Goal: Task Accomplishment & Management: Complete application form

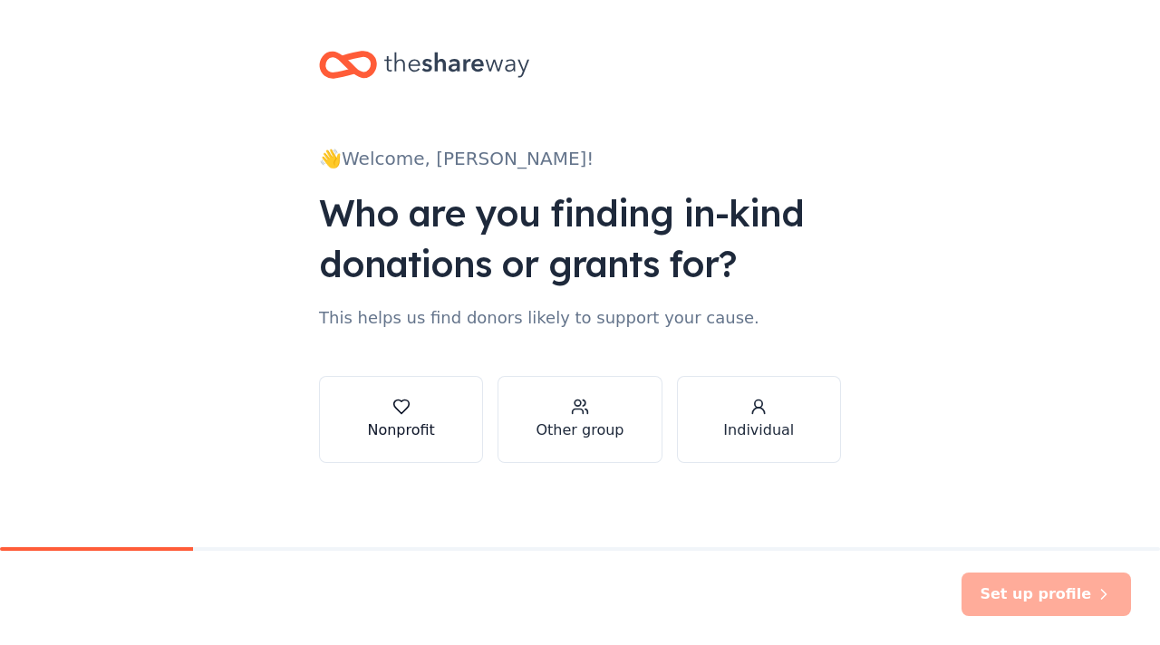
click at [393, 401] on icon "button" at bounding box center [401, 407] width 18 height 18
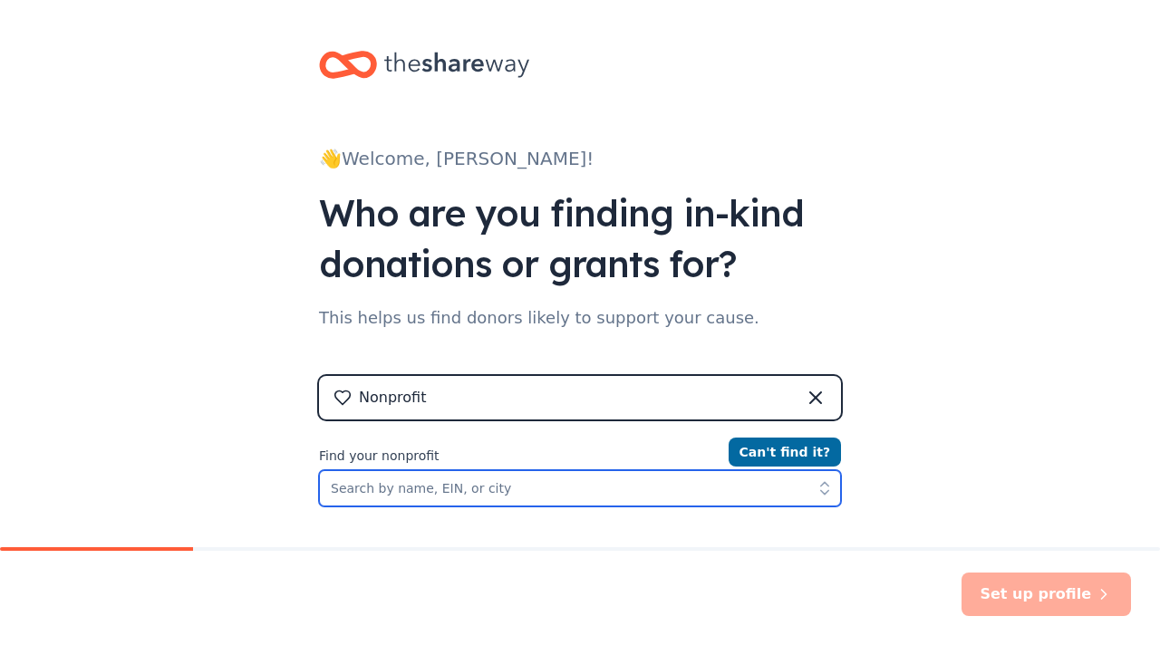
click at [538, 490] on input "Find your nonprofit" at bounding box center [580, 488] width 522 height 36
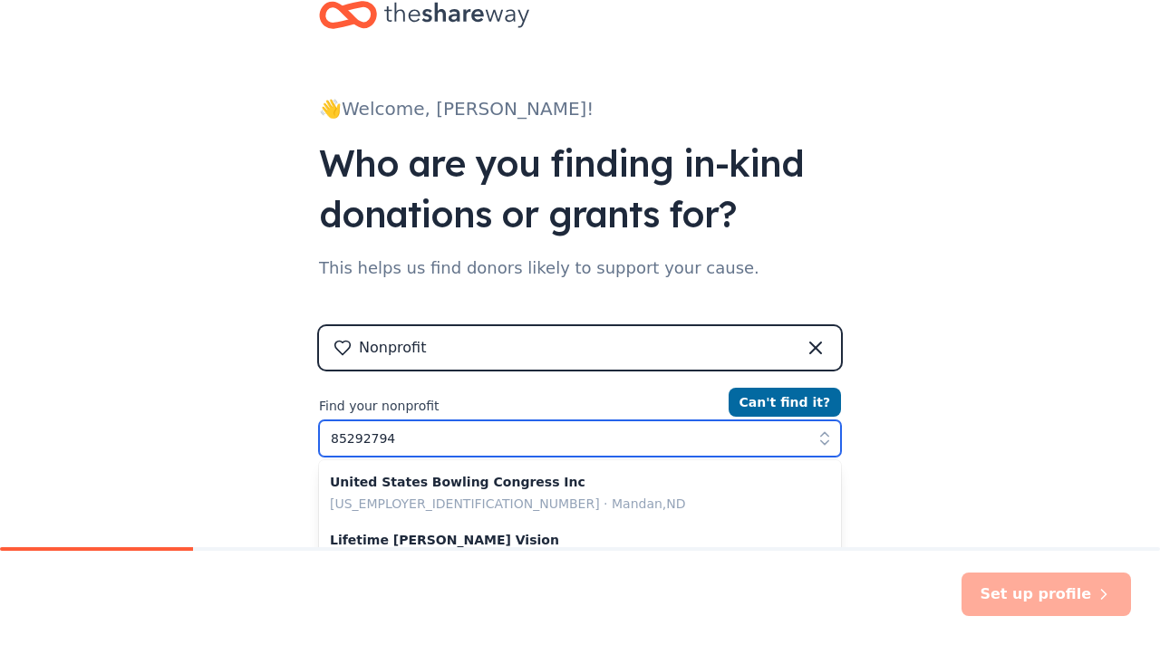
type input "852927944"
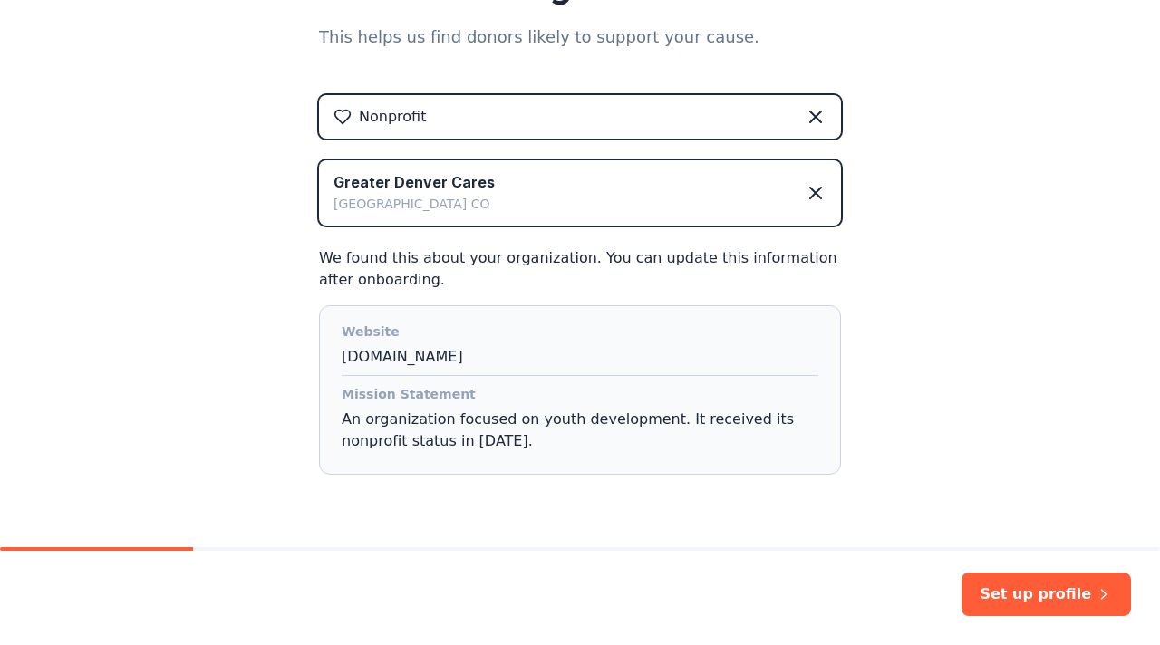
scroll to position [283, 0]
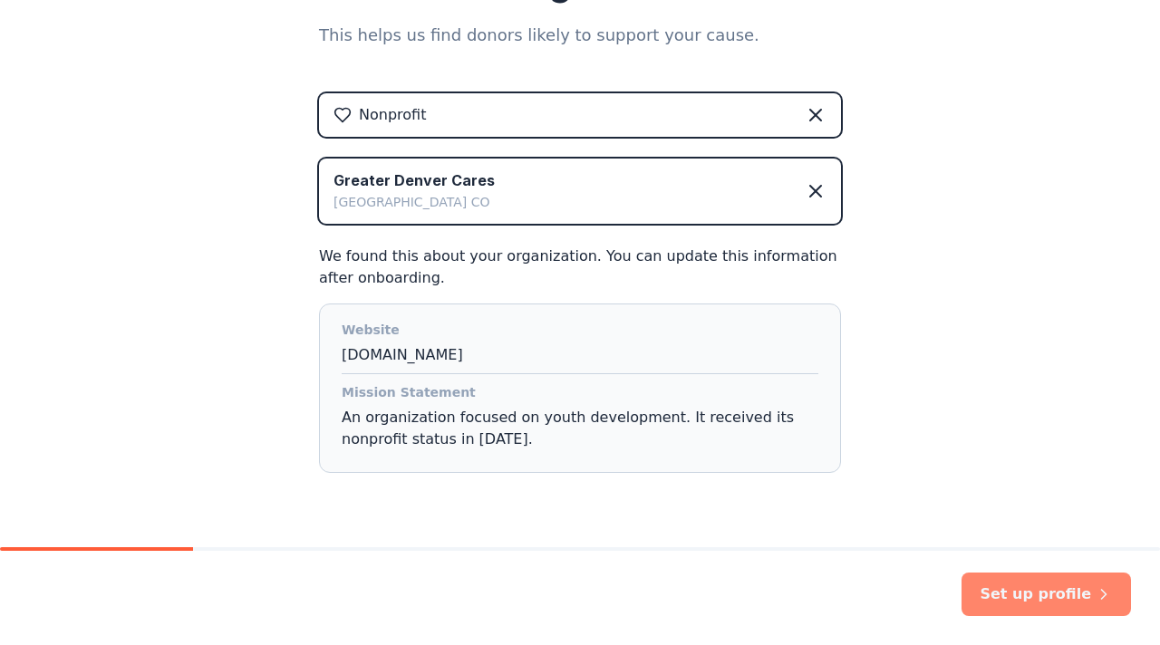
click at [1053, 596] on button "Set up profile" at bounding box center [1045, 594] width 169 height 43
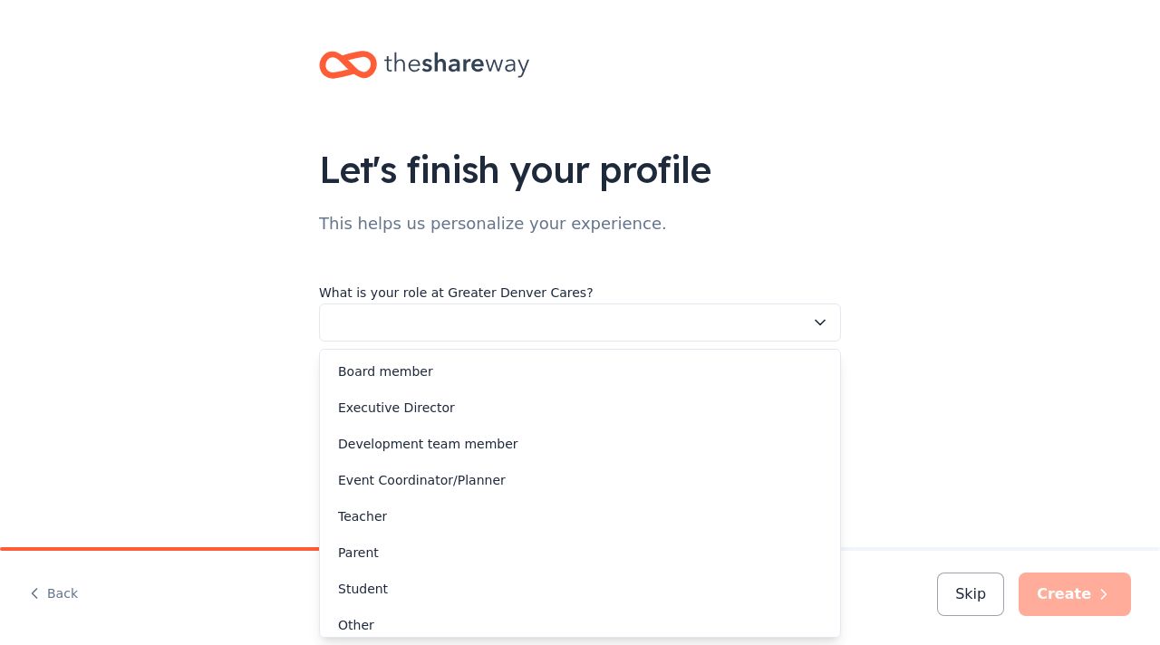
click at [816, 321] on icon "button" at bounding box center [820, 323] width 9 height 5
click at [729, 392] on div "Executive Director" at bounding box center [579, 408] width 513 height 36
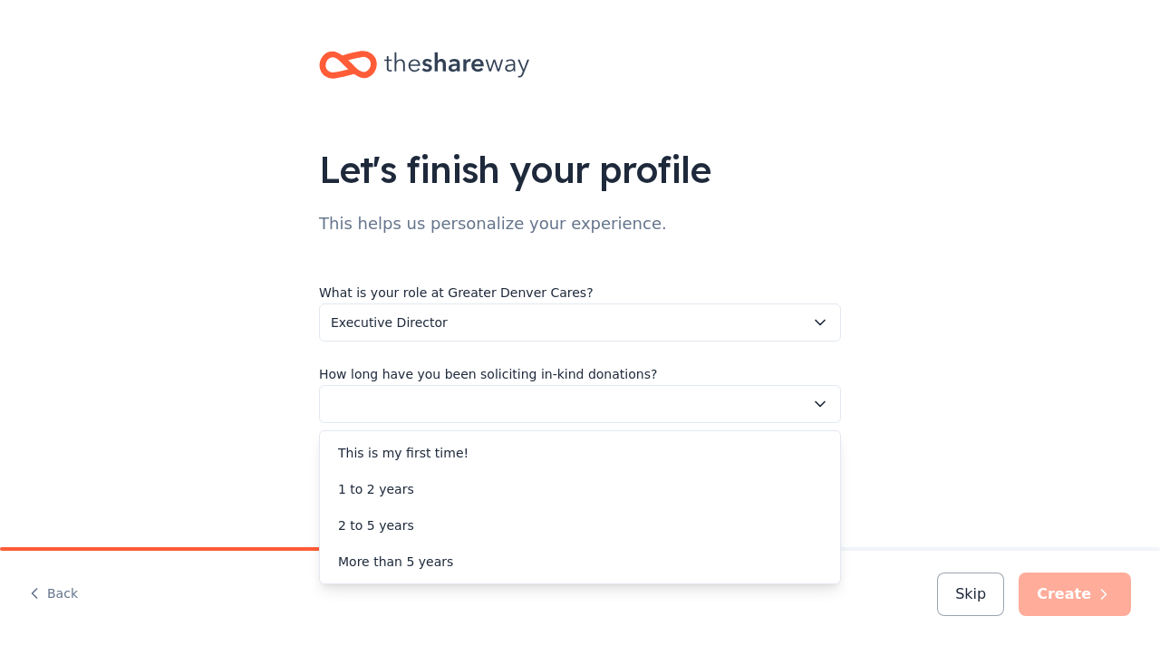
click at [820, 401] on icon "button" at bounding box center [820, 404] width 18 height 18
click at [723, 569] on div "More than 5 years" at bounding box center [579, 562] width 513 height 36
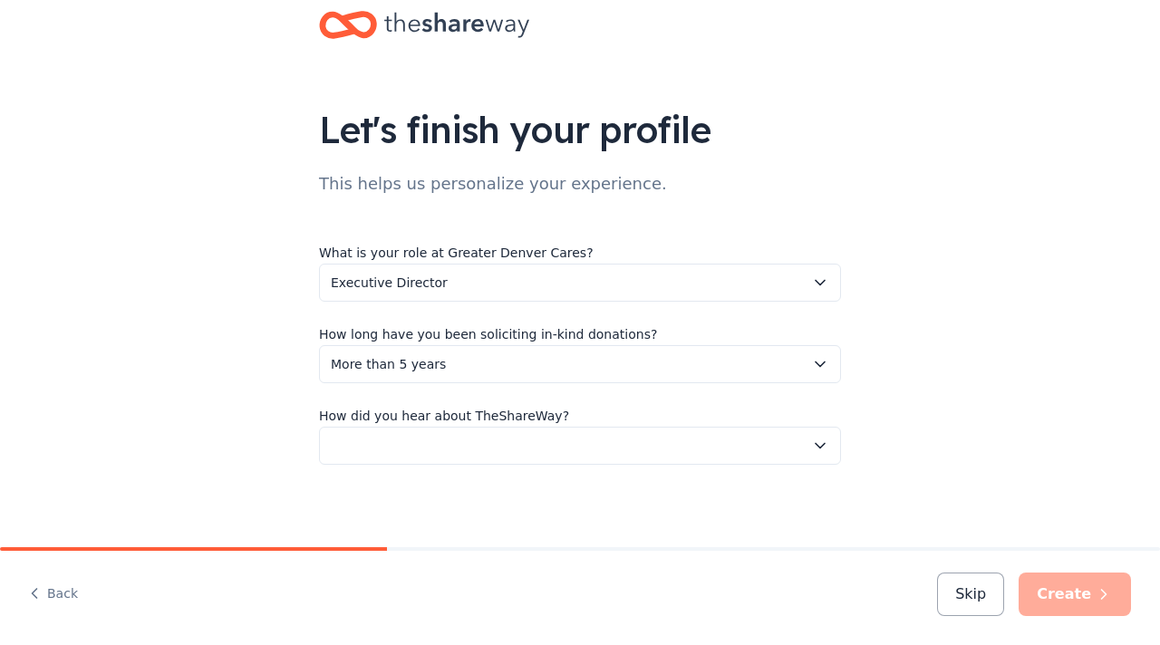
scroll to position [44, 0]
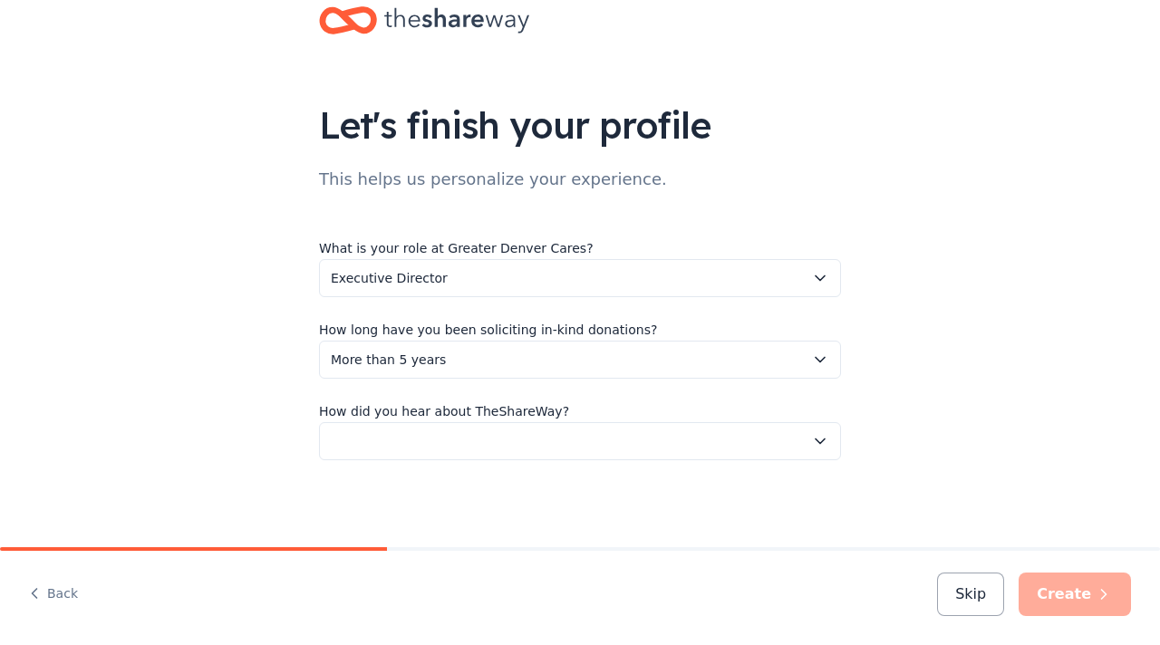
click at [820, 440] on icon "button" at bounding box center [820, 441] width 18 height 18
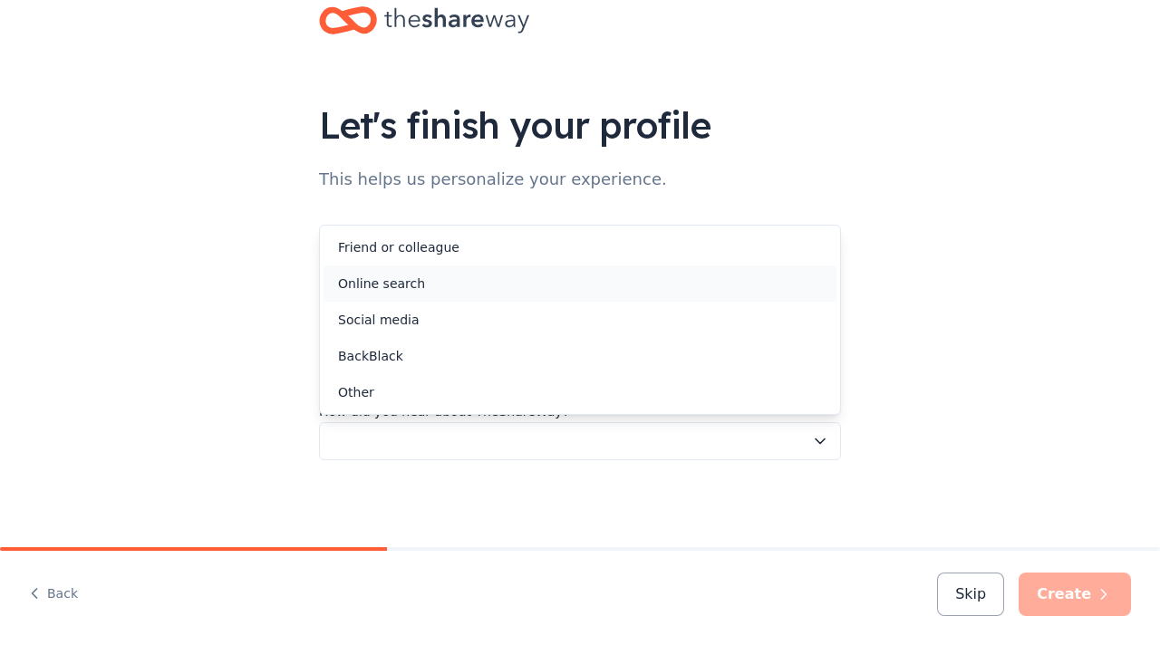
click at [695, 295] on div "Online search" at bounding box center [579, 284] width 513 height 36
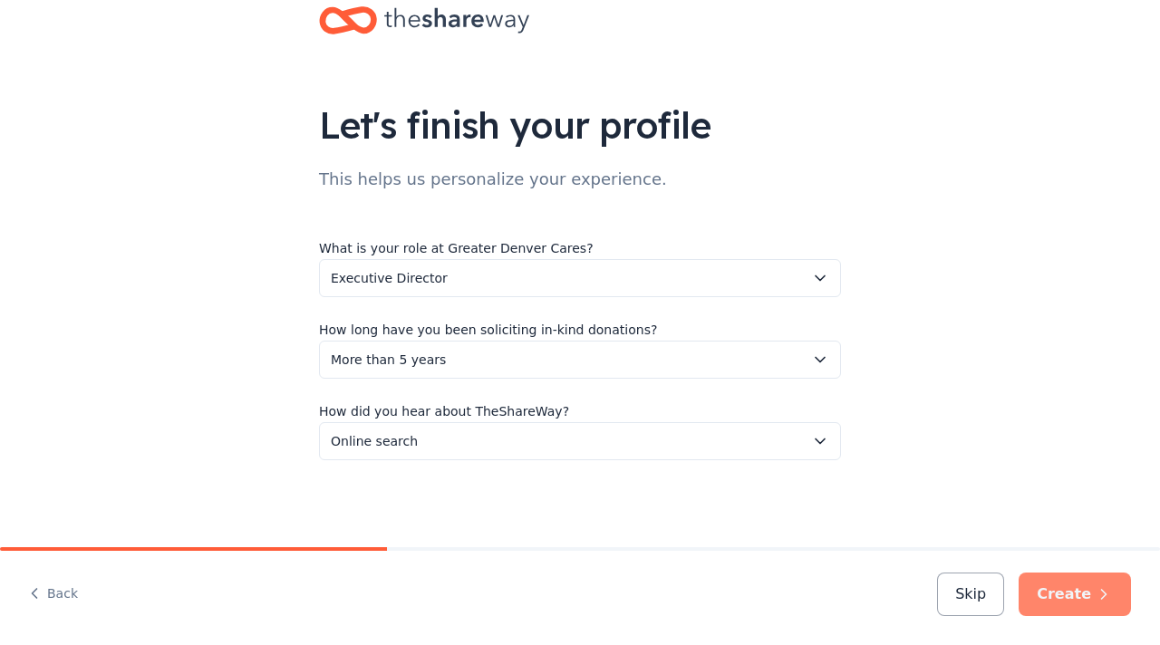
click at [1074, 594] on button "Create" at bounding box center [1075, 594] width 112 height 43
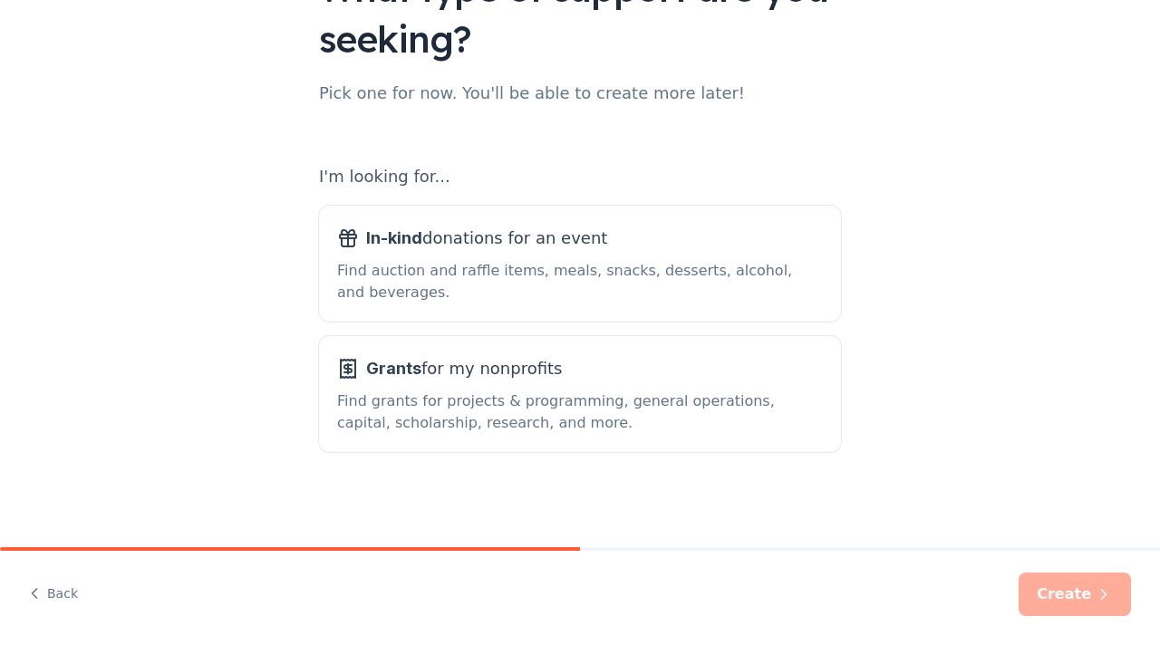
scroll to position [184, 0]
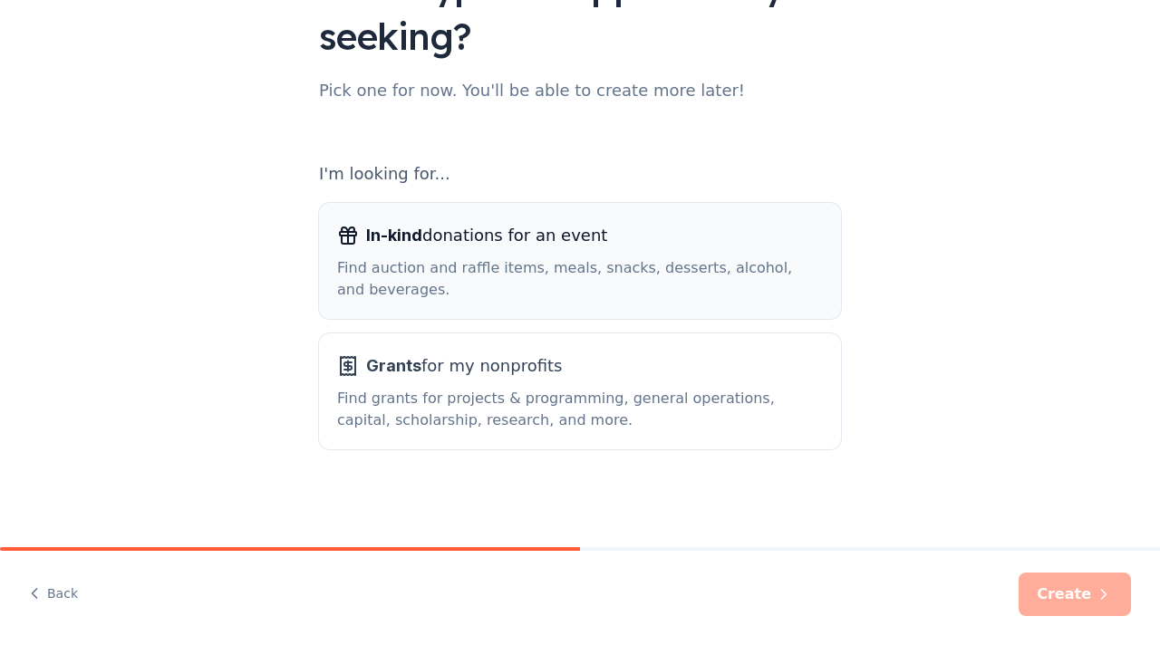
click at [728, 263] on div "Find auction and raffle items, meals, snacks, desserts, alcohol, and beverages." at bounding box center [580, 278] width 486 height 43
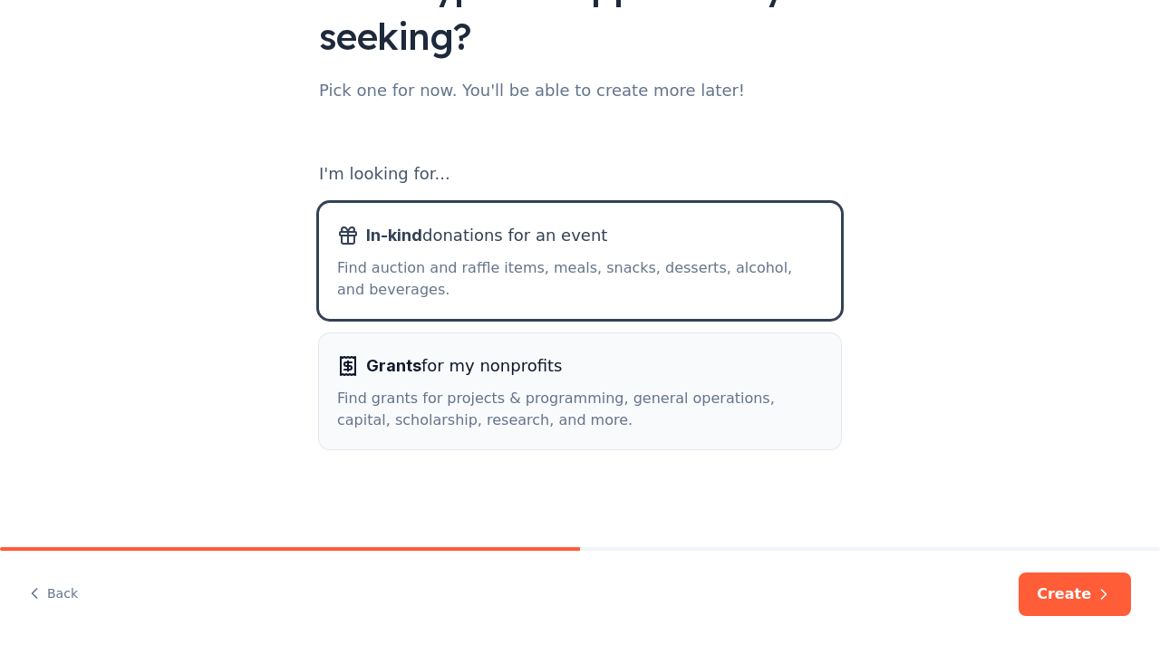
click at [718, 368] on div "Grants for my nonprofits" at bounding box center [580, 366] width 486 height 29
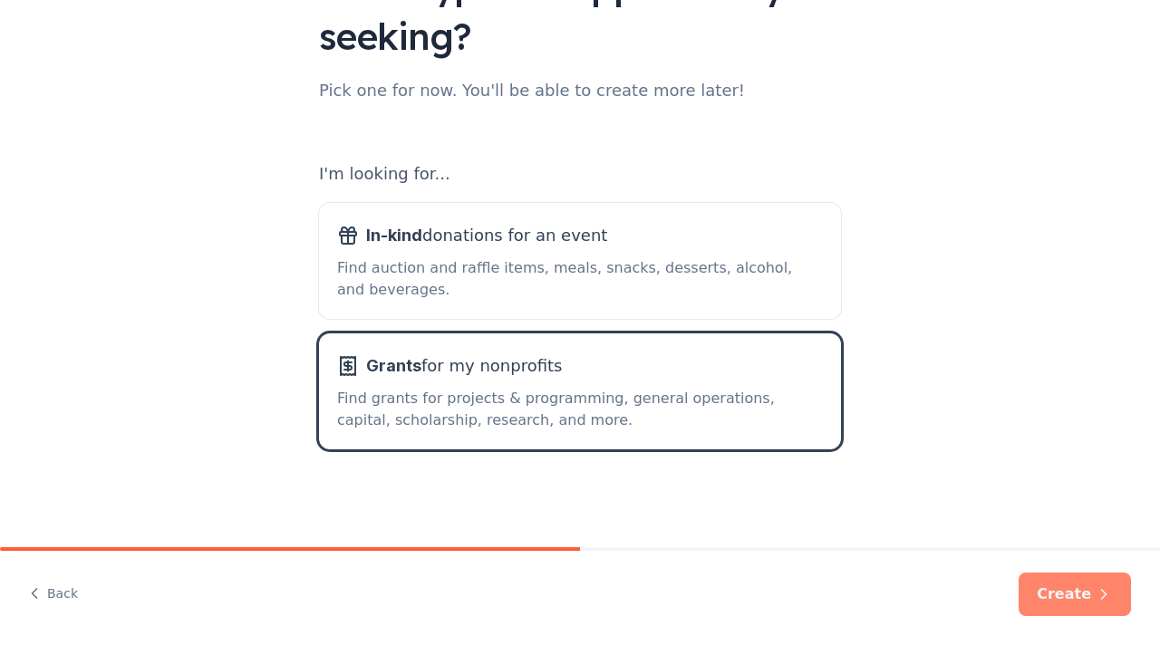
click at [1067, 594] on button "Create" at bounding box center [1075, 594] width 112 height 43
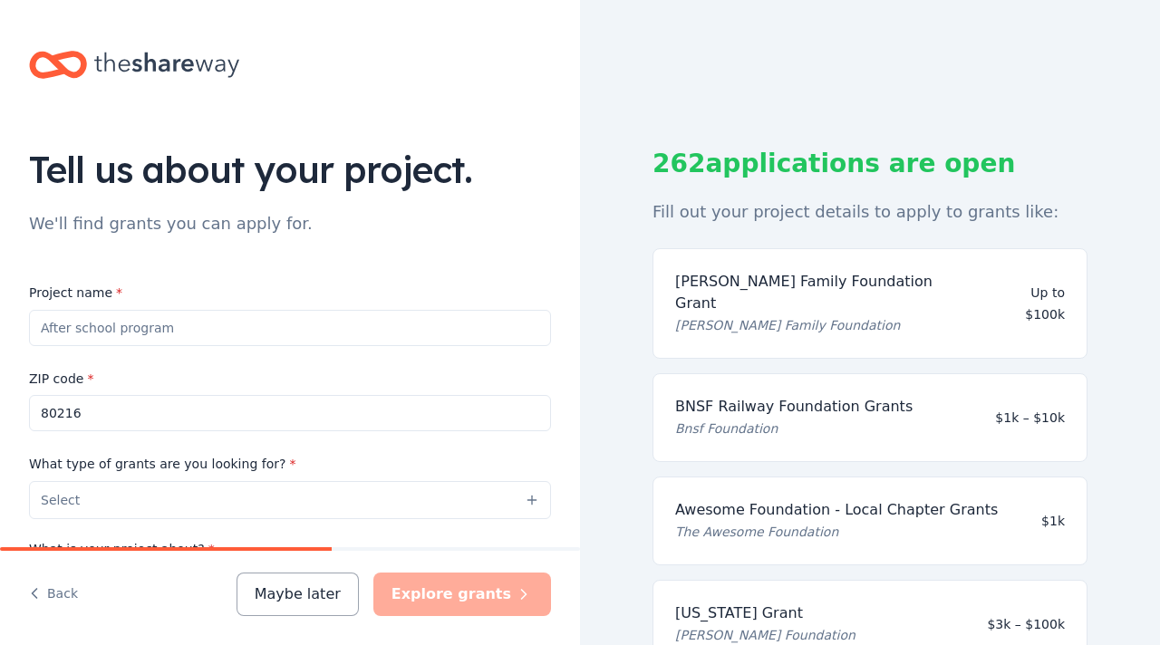
click at [324, 330] on input "Project name *" at bounding box center [290, 328] width 522 height 36
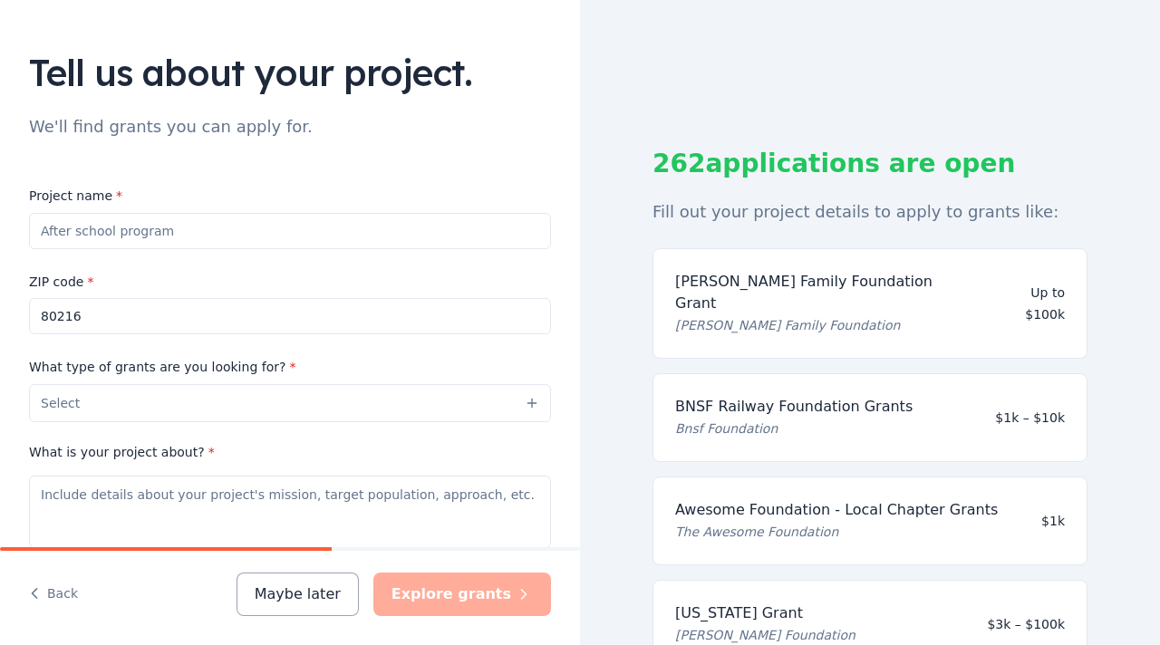
scroll to position [100, 0]
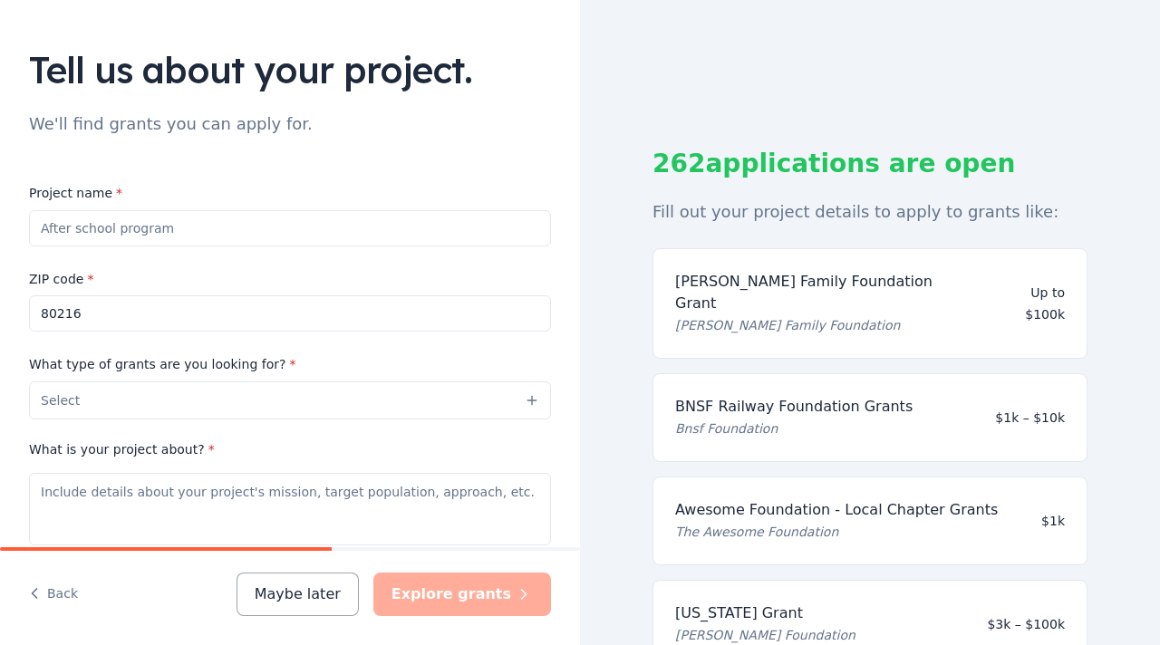
click at [444, 401] on button "Select" at bounding box center [290, 400] width 522 height 38
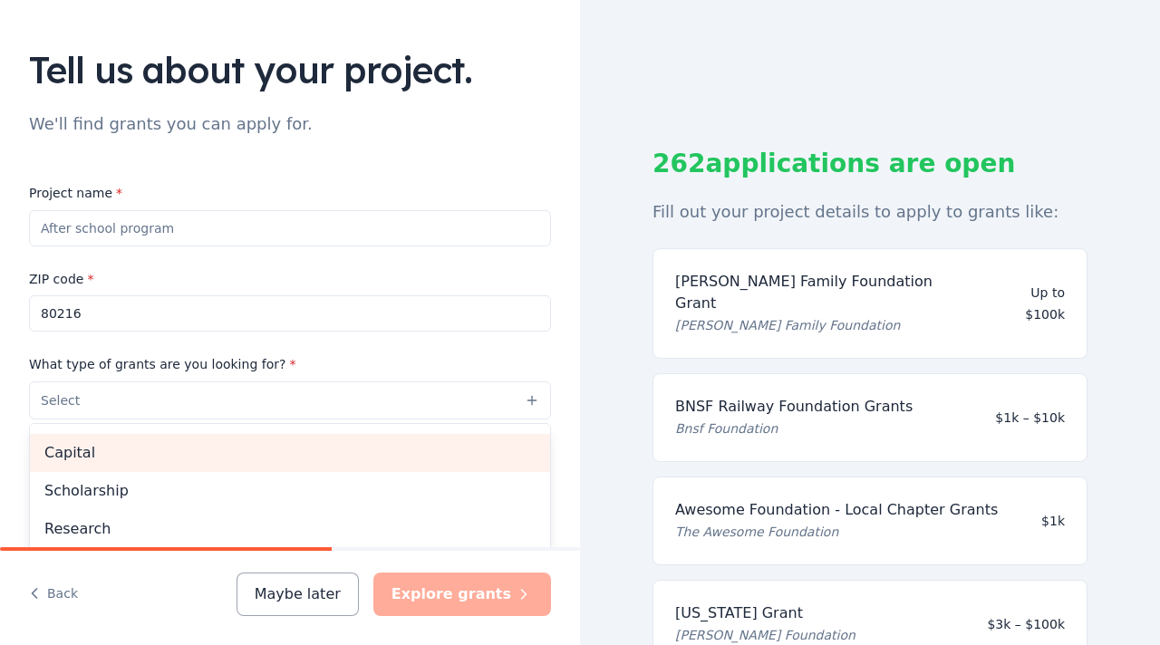
scroll to position [14, 0]
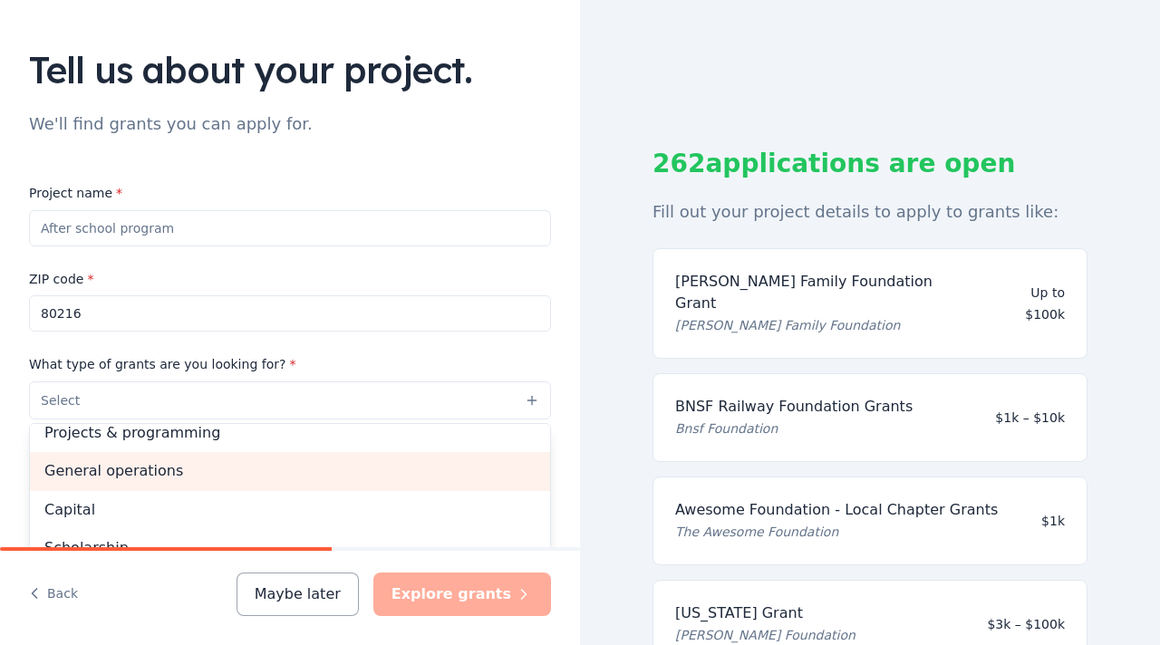
click at [274, 466] on span "General operations" at bounding box center [289, 471] width 491 height 24
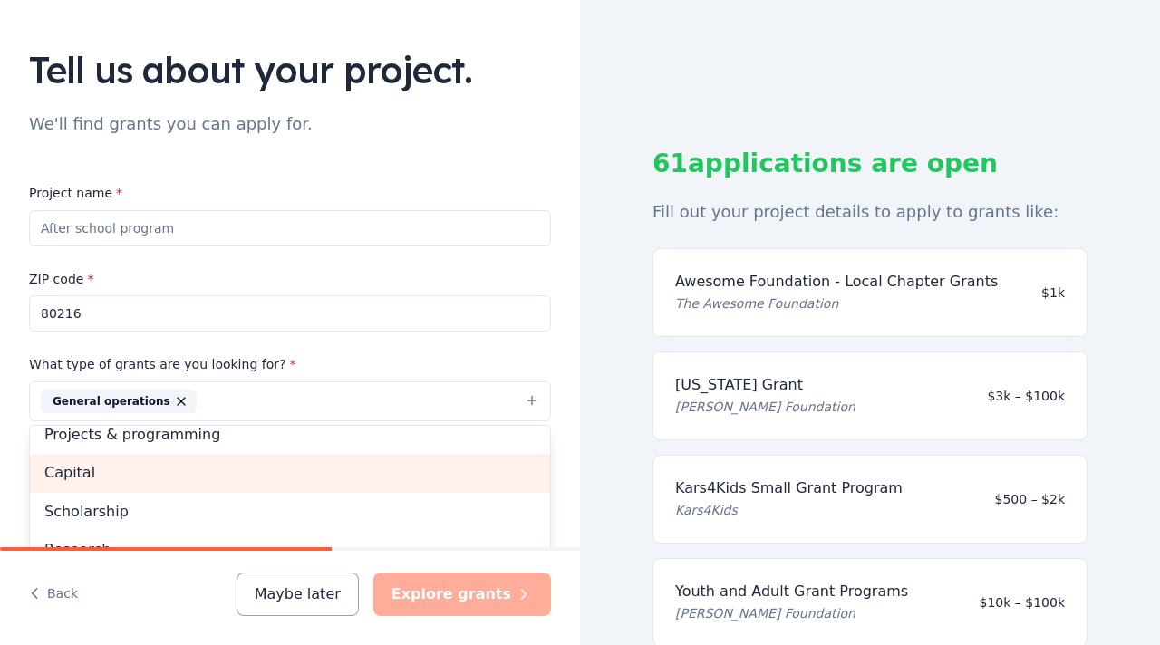
scroll to position [0, 0]
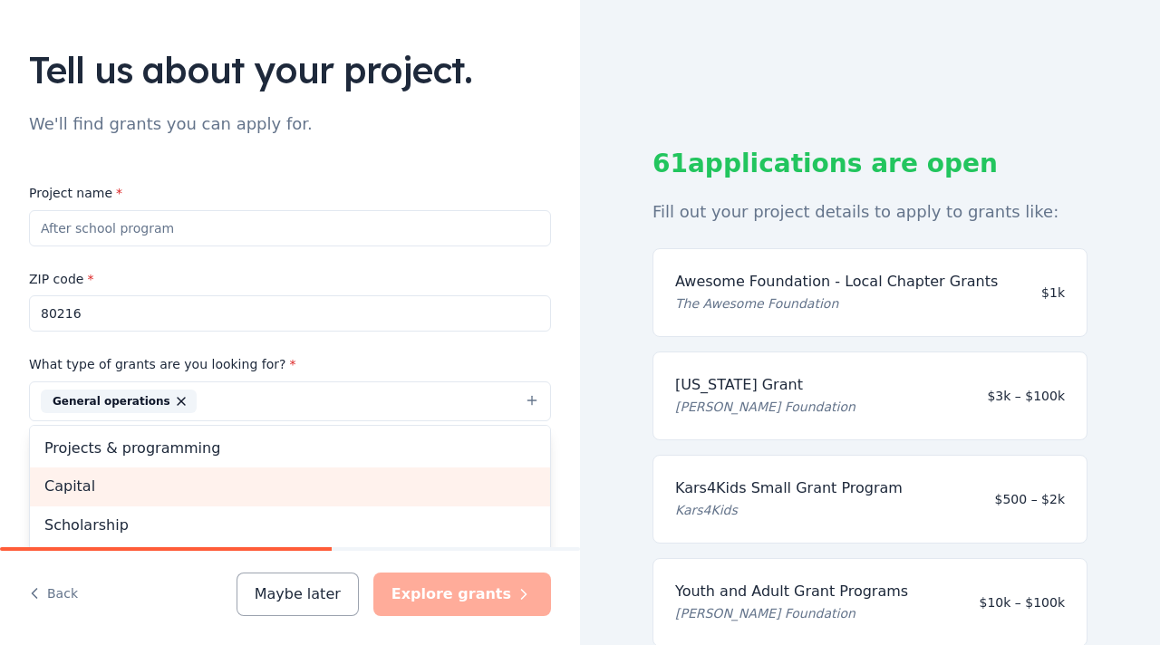
click at [240, 480] on span "Capital" at bounding box center [289, 487] width 491 height 24
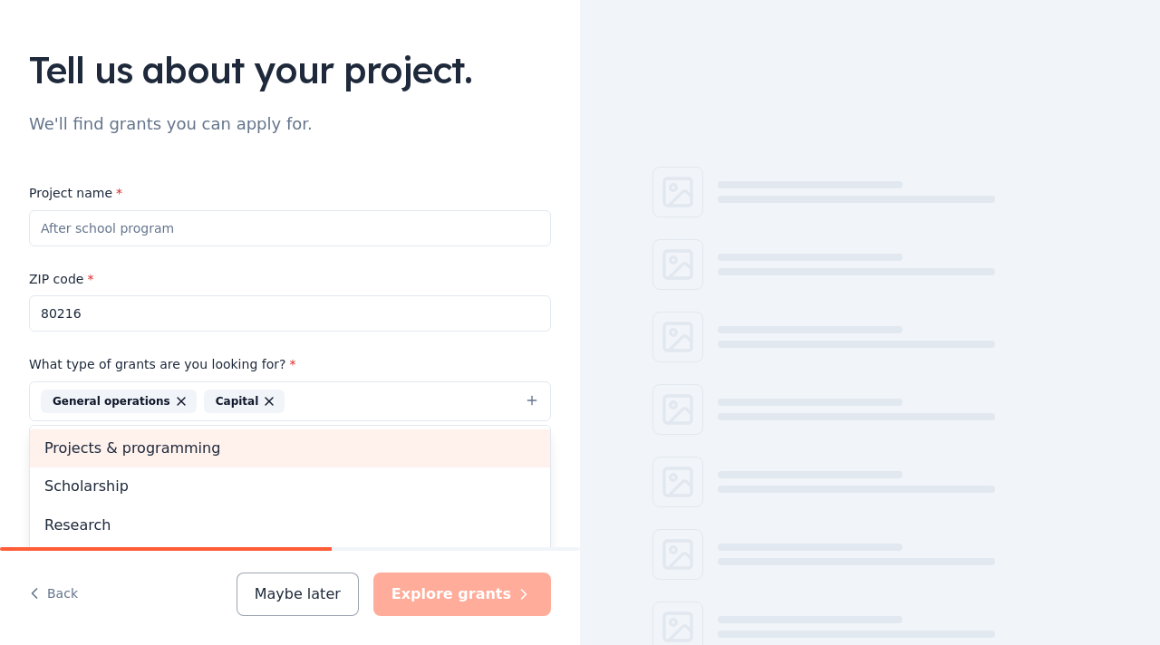
click at [260, 448] on span "Projects & programming" at bounding box center [289, 449] width 491 height 24
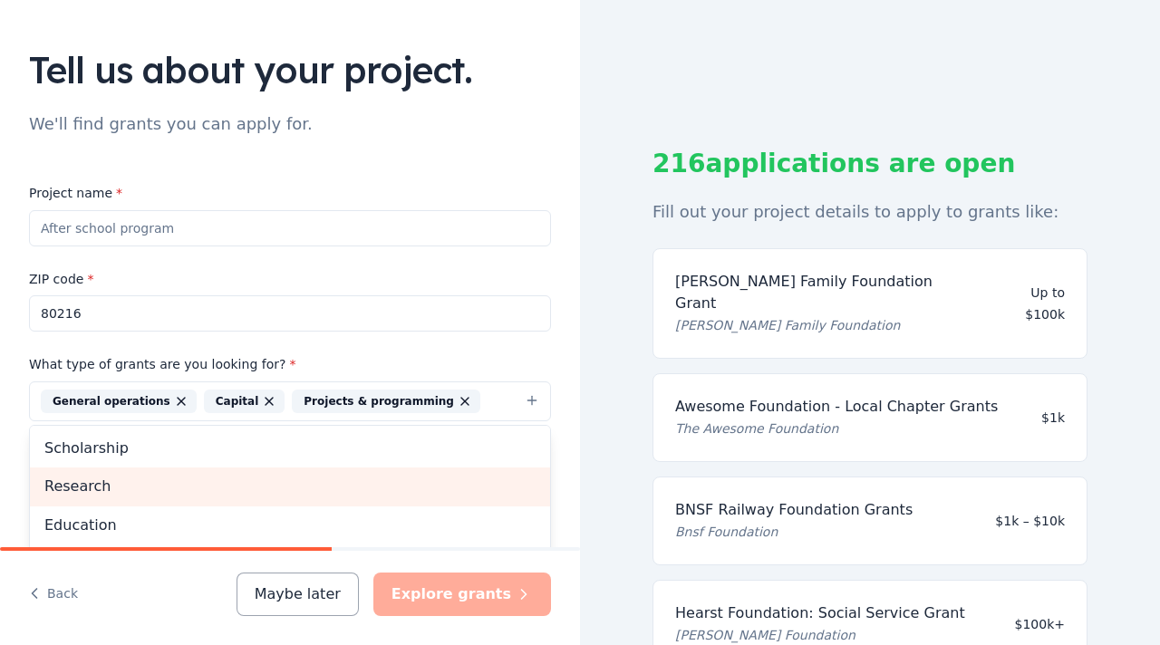
scroll to position [47, 0]
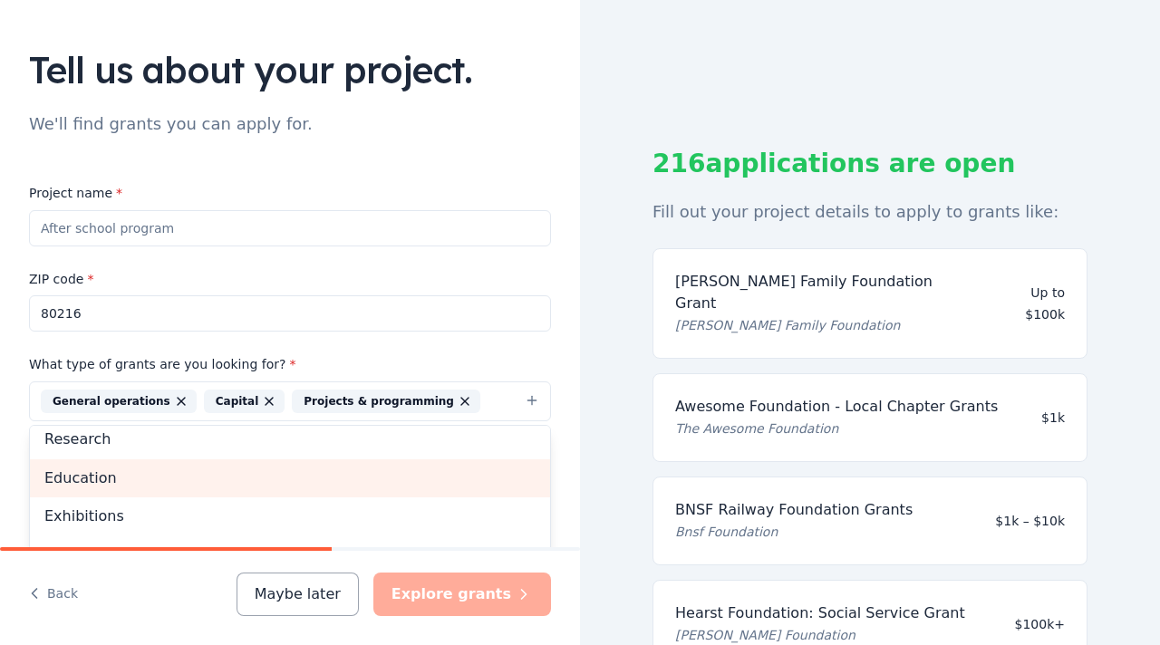
click at [204, 480] on span "Education" at bounding box center [289, 479] width 491 height 24
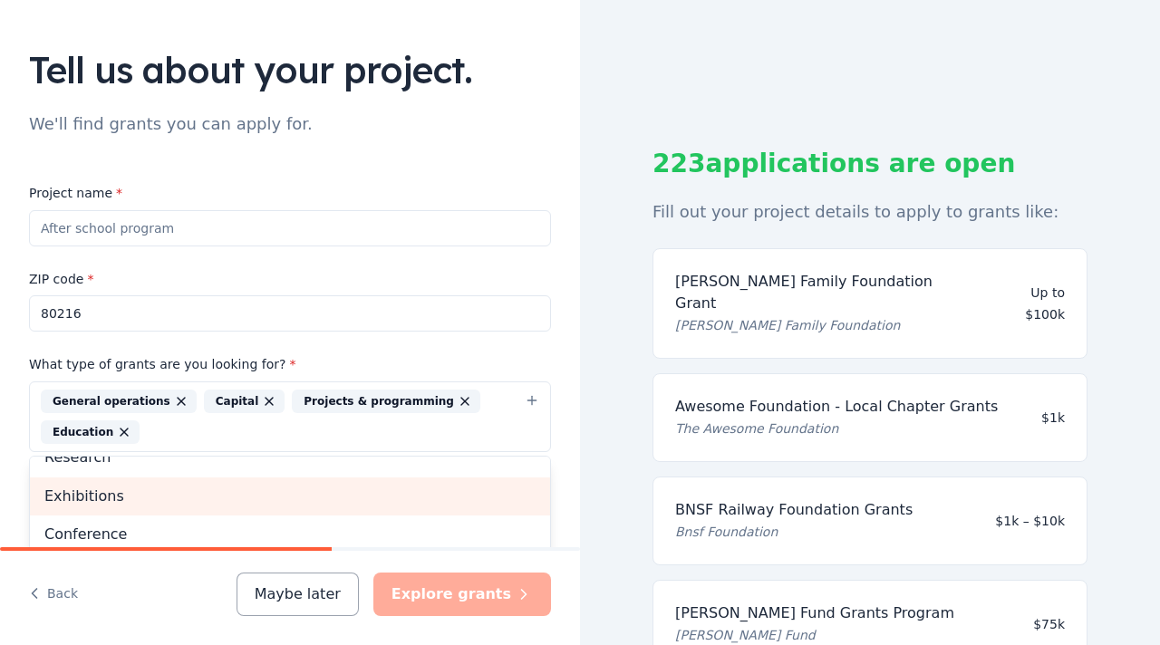
click at [203, 506] on span "Exhibitions" at bounding box center [289, 497] width 491 height 24
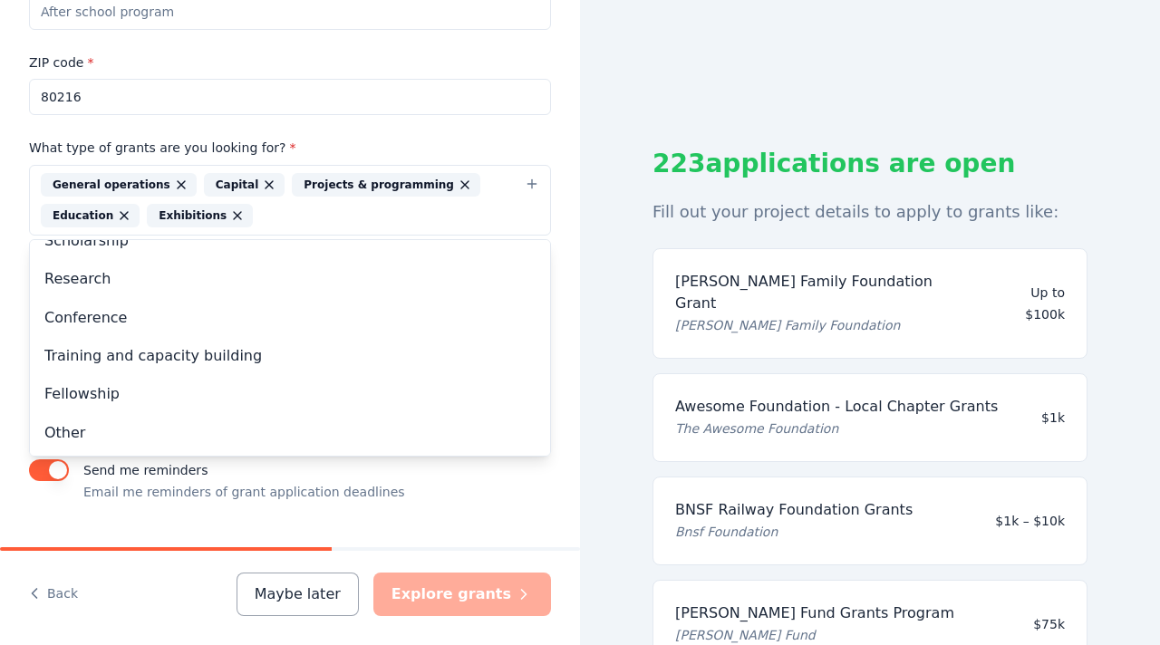
scroll to position [320, 0]
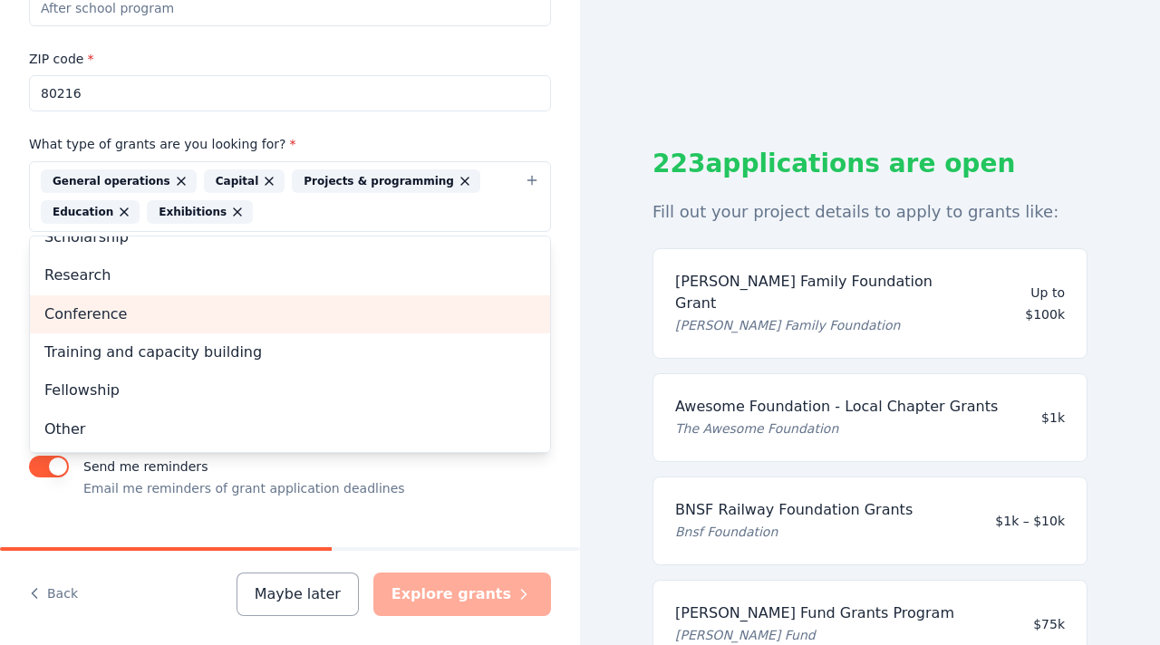
click at [213, 301] on div "Conference" at bounding box center [290, 314] width 520 height 38
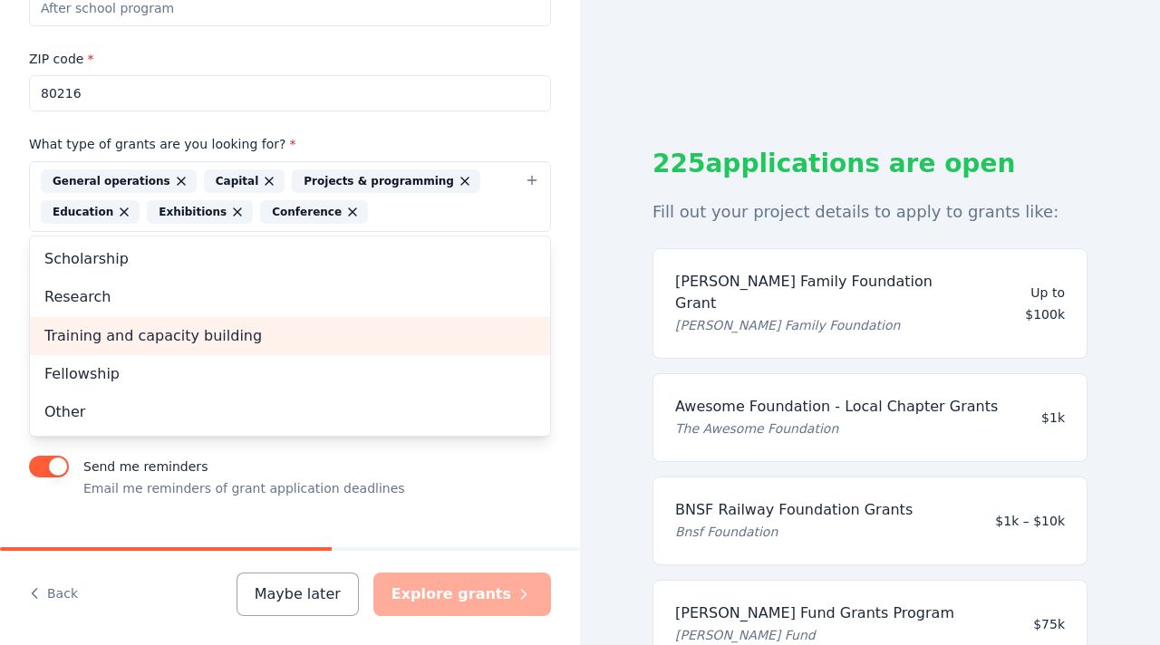
click at [227, 335] on span "Training and capacity building" at bounding box center [289, 336] width 491 height 24
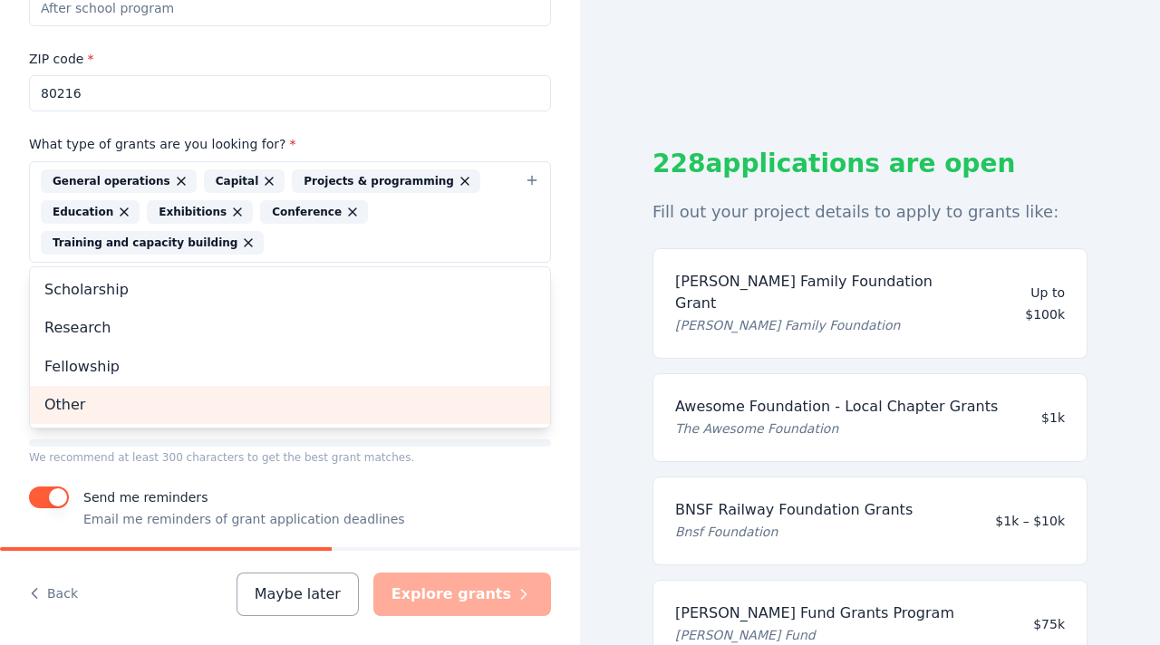
click at [239, 395] on span "Other" at bounding box center [289, 405] width 491 height 24
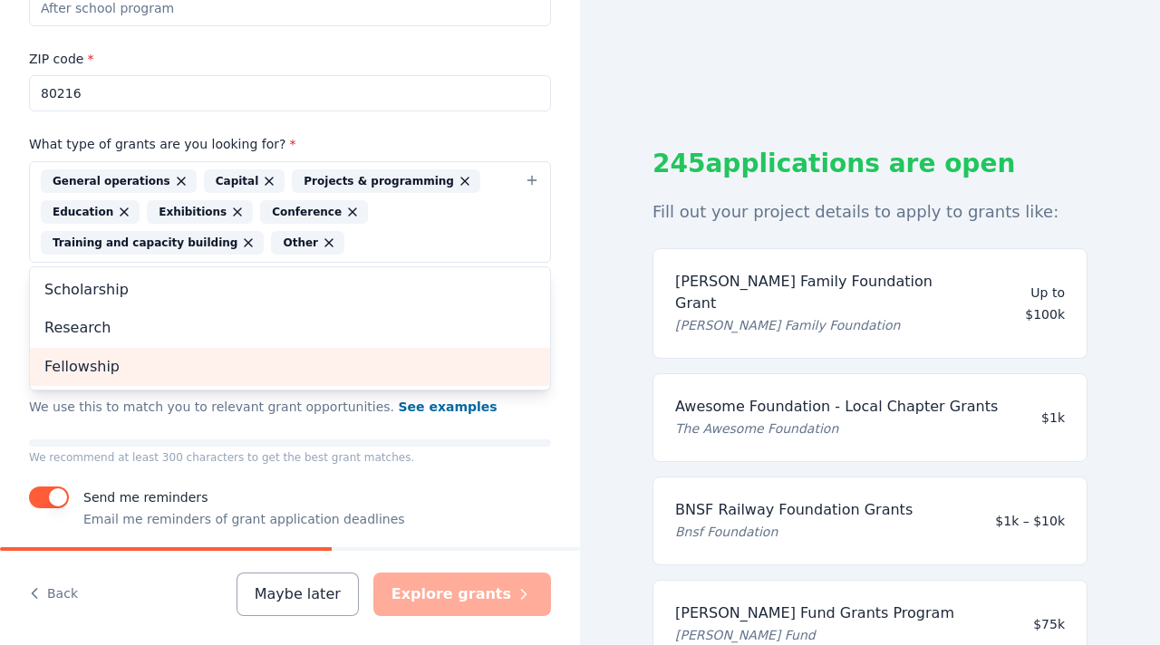
click at [400, 360] on span "Fellowship" at bounding box center [289, 367] width 491 height 24
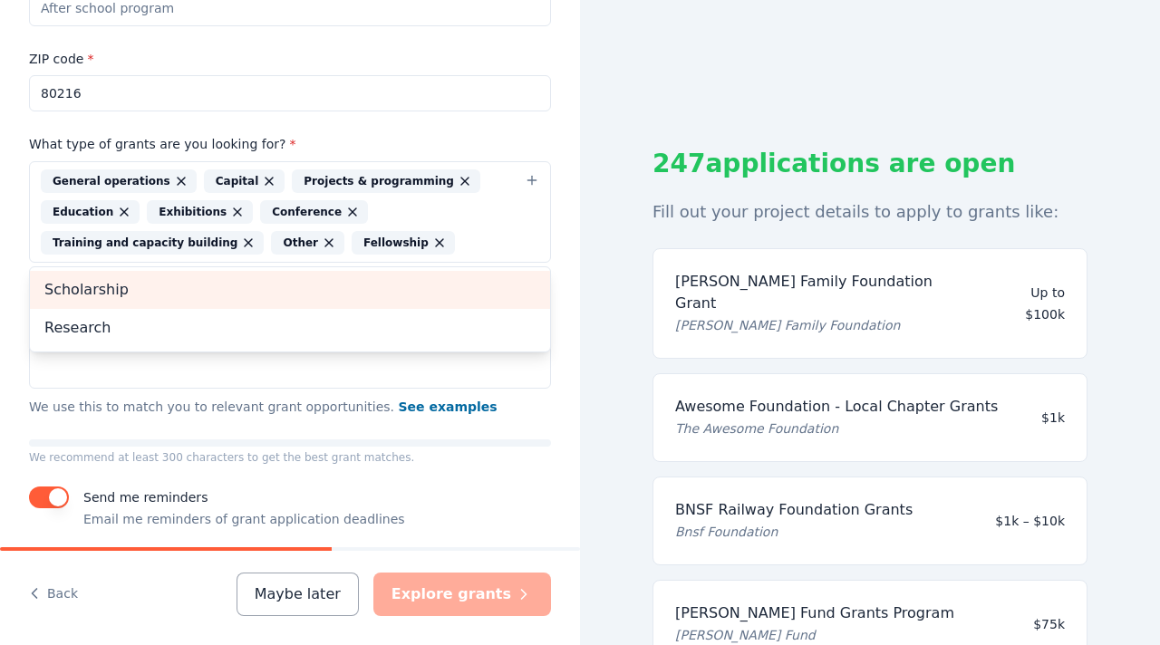
click at [337, 285] on span "Scholarship" at bounding box center [289, 290] width 491 height 24
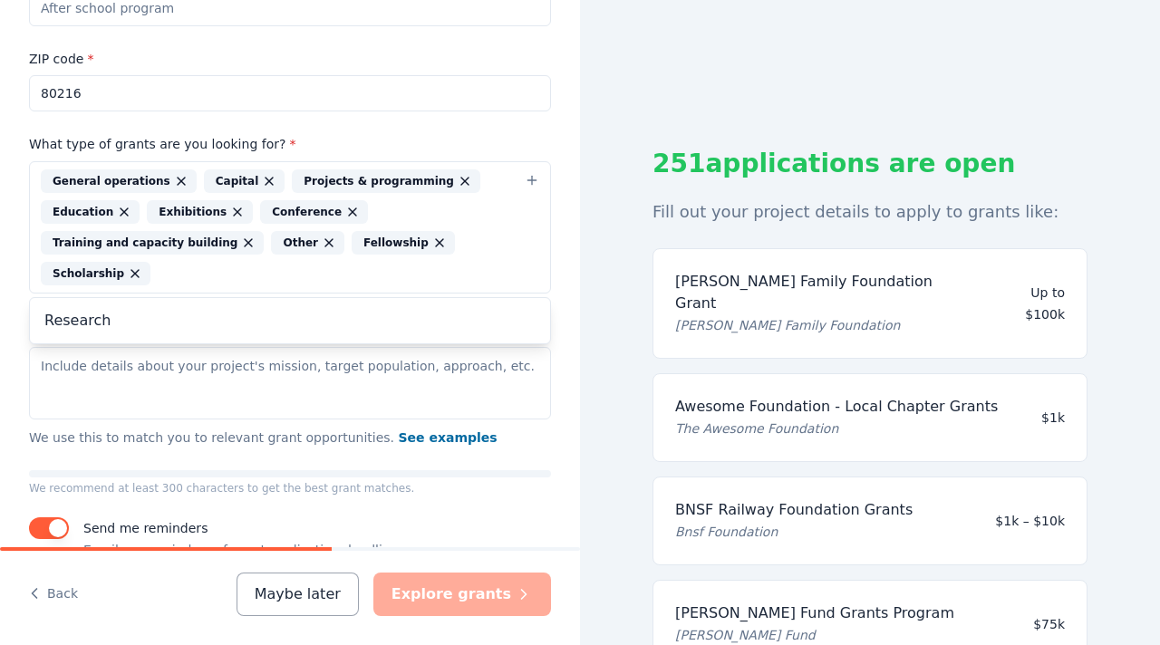
click at [504, 458] on div "Project name * ZIP code * 80216 What type of grants are you looking for? * Gene…" at bounding box center [290, 261] width 522 height 599
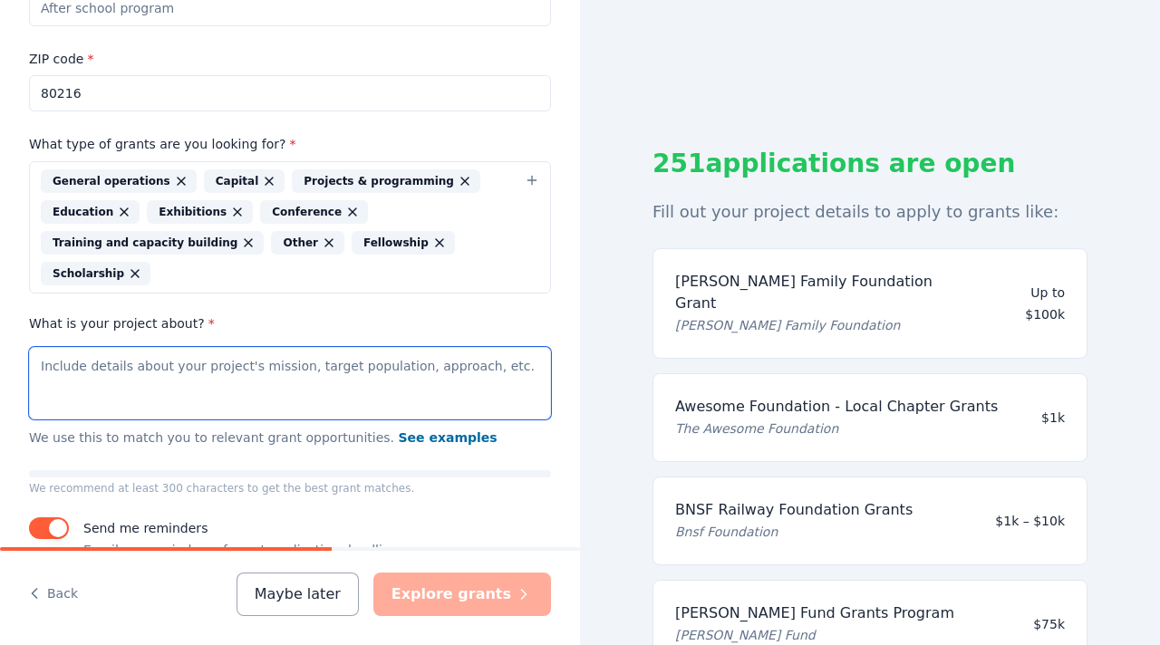
click at [131, 372] on textarea "What is your project about? *" at bounding box center [290, 383] width 522 height 72
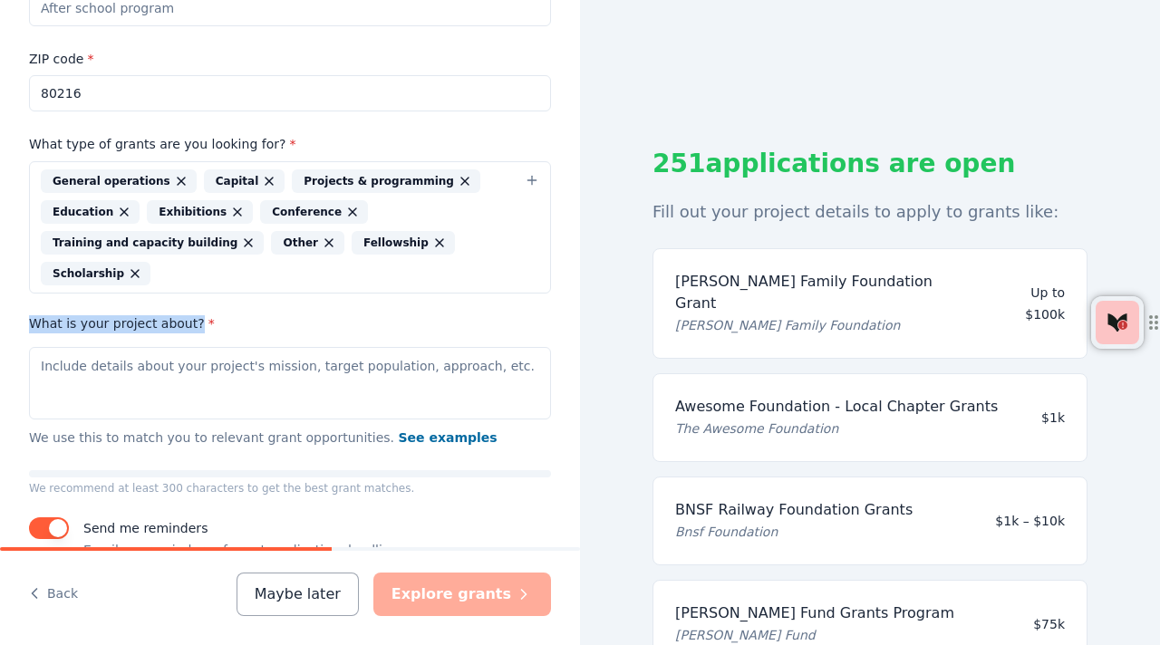
drag, startPoint x: 30, startPoint y: 323, endPoint x: 195, endPoint y: 331, distance: 165.1
click at [195, 331] on label "What is your project about? *" at bounding box center [122, 324] width 186 height 18
copy label "What is your project about?"
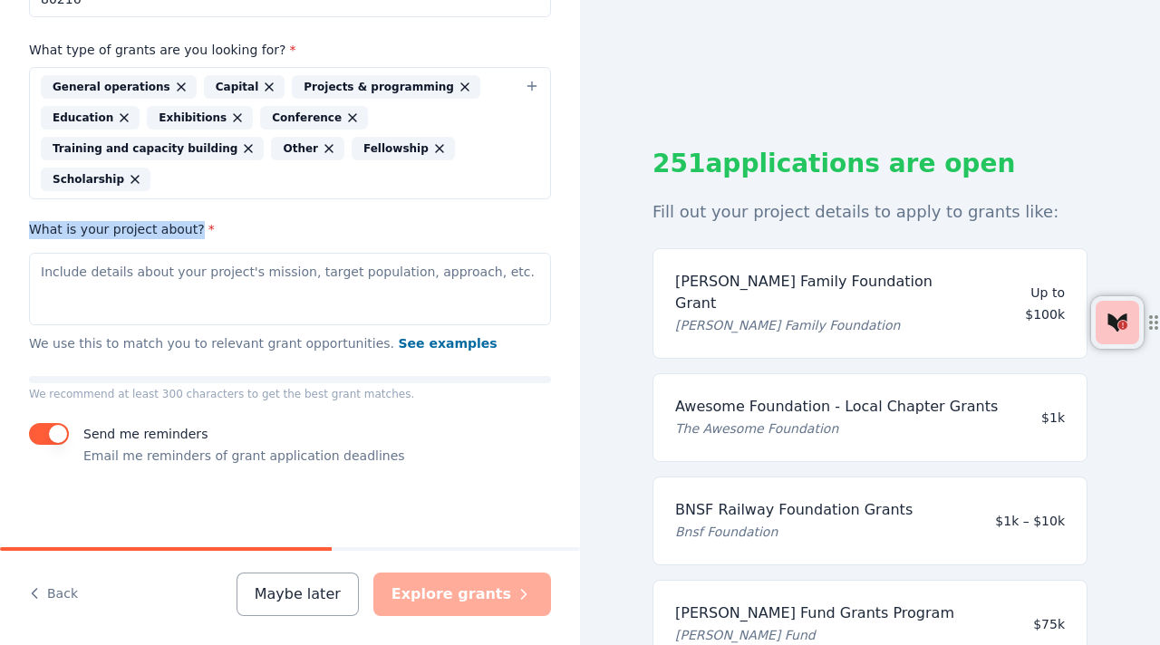
scroll to position [420, 0]
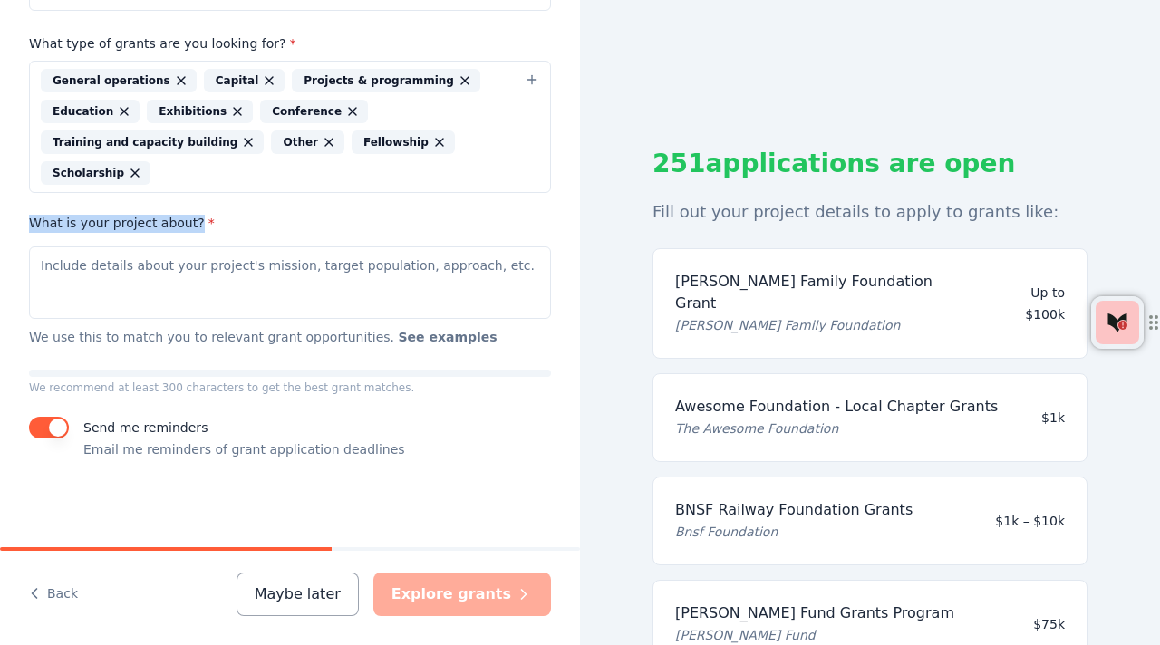
click at [440, 335] on button "See examples" at bounding box center [447, 337] width 99 height 22
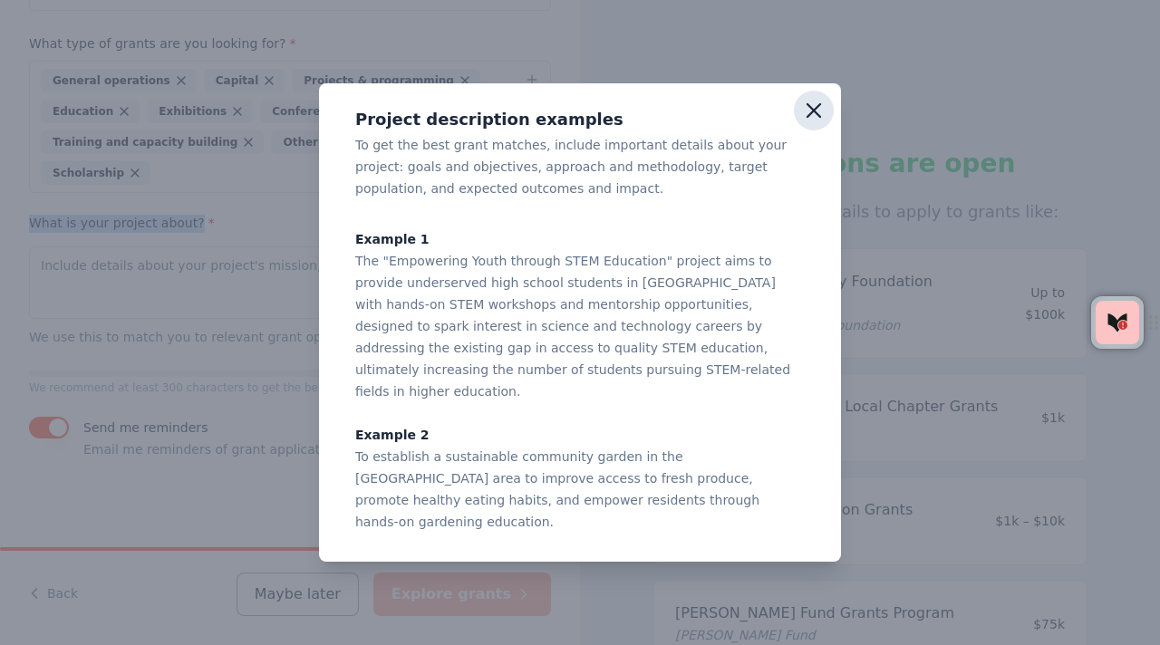
click at [812, 123] on icon "button" at bounding box center [813, 110] width 25 height 25
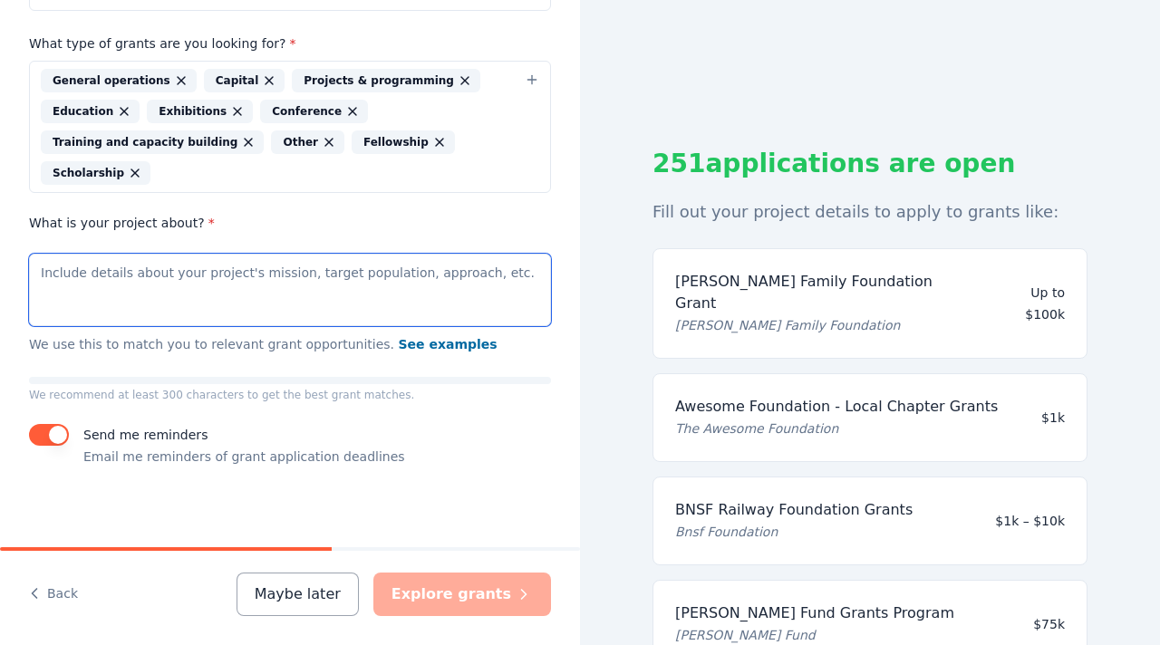
click at [49, 268] on textarea "What is your project about? *" at bounding box center [290, 290] width 522 height 72
paste textarea "Lor ipsumdo sitamet co adipiscin elitsedd, eiusmodt, inc utlaboreet doloremagna…"
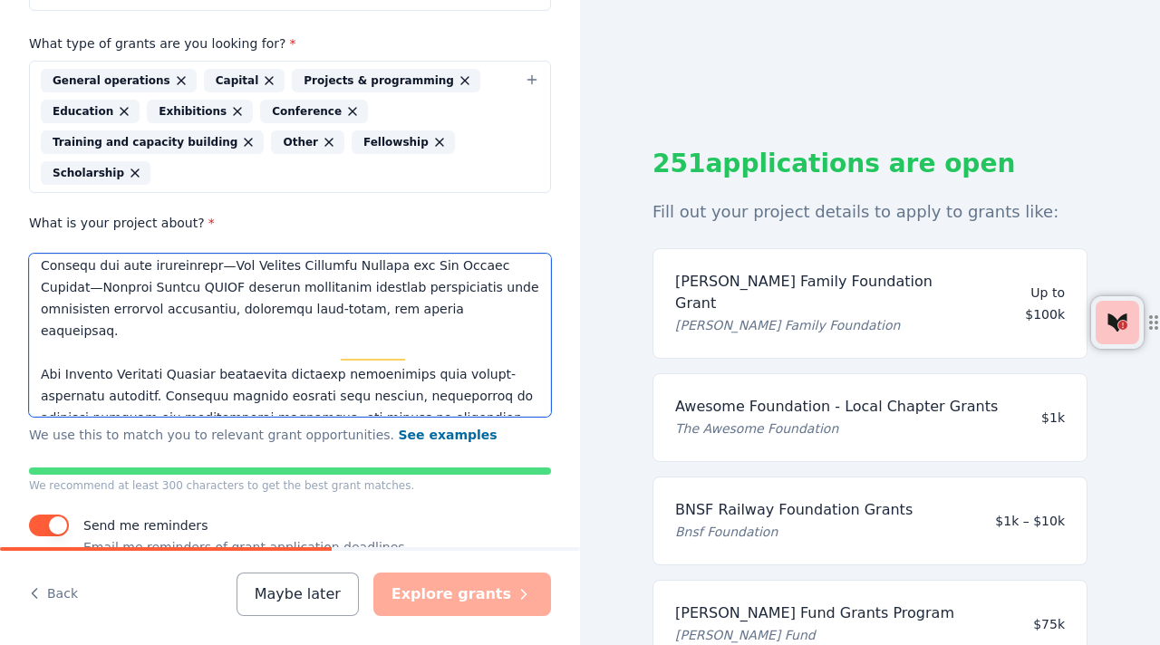
scroll to position [0, 0]
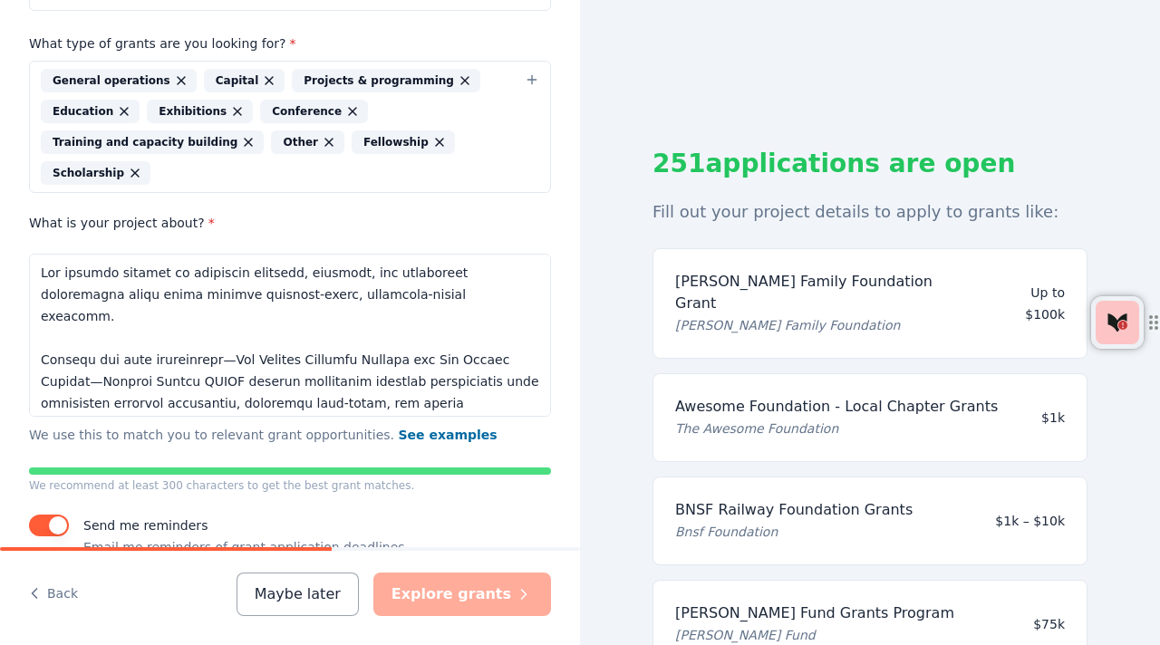
click at [576, 381] on div "Tell us about your project. We'll find grants you can apply for. Project name *…" at bounding box center [290, 113] width 580 height 1066
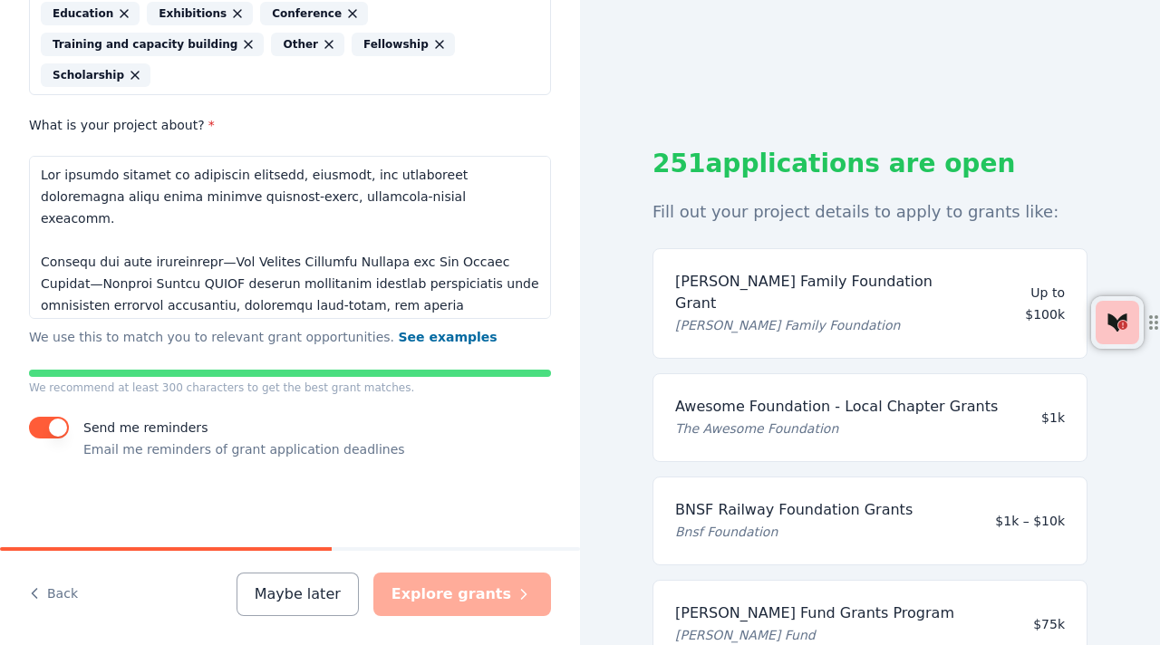
scroll to position [22, 0]
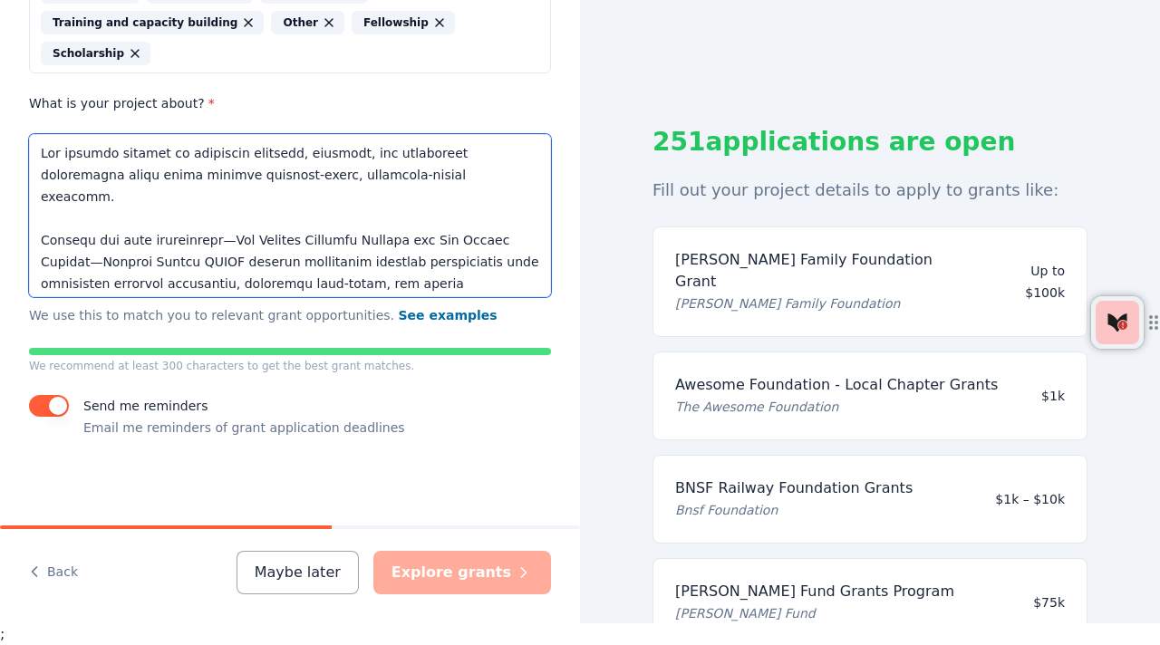
click at [466, 259] on textarea "What is your project about? *" at bounding box center [290, 215] width 522 height 163
type textarea "Lor ipsumdo sitamet co adipiscin elitsedd, eiusmodt, inc utlaboreet doloremagna…"
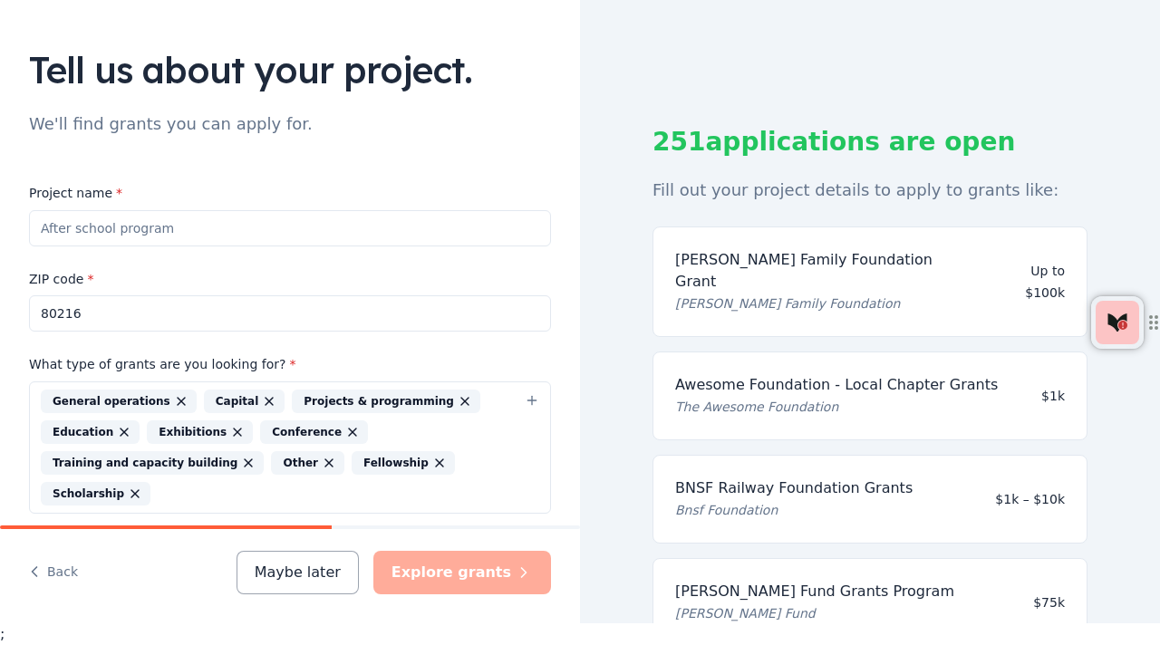
scroll to position [80, 0]
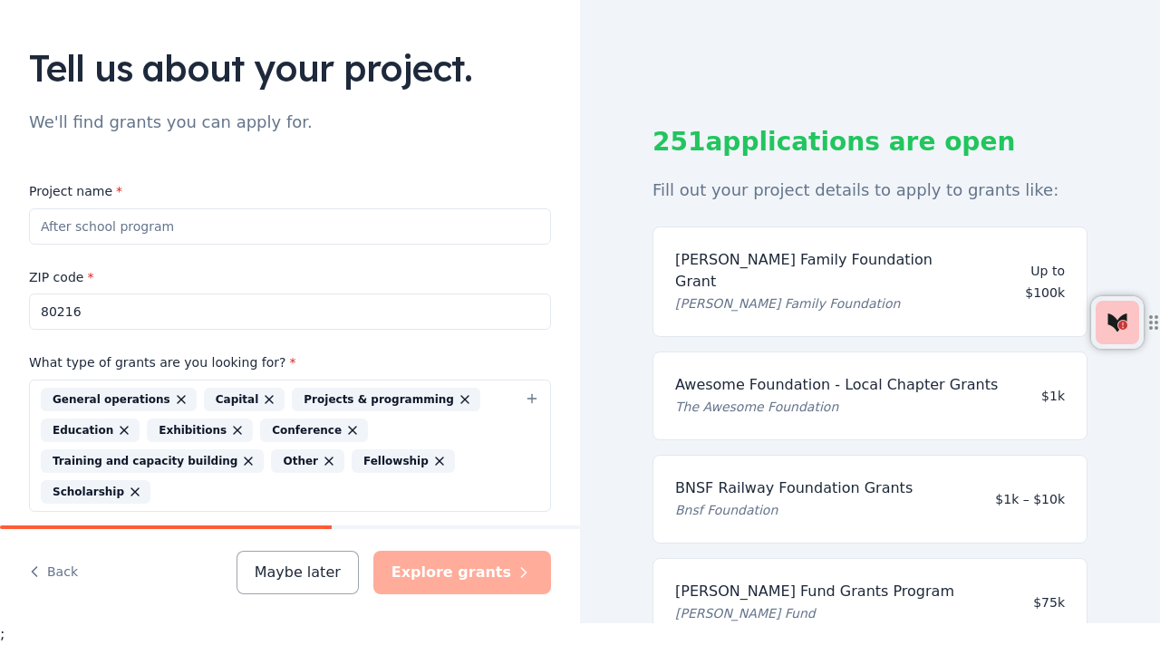
click at [180, 229] on input "Project name *" at bounding box center [290, 226] width 522 height 36
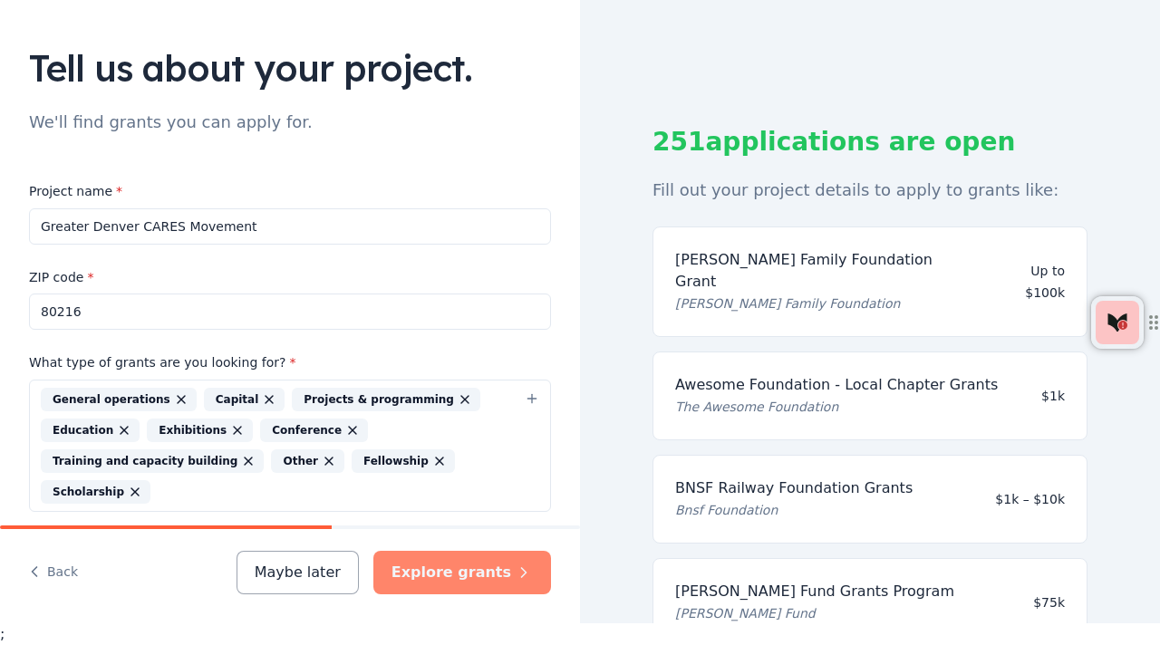
type input "Greater Denver CARES Movement"
click at [490, 566] on button "Explore grants" at bounding box center [462, 572] width 178 height 43
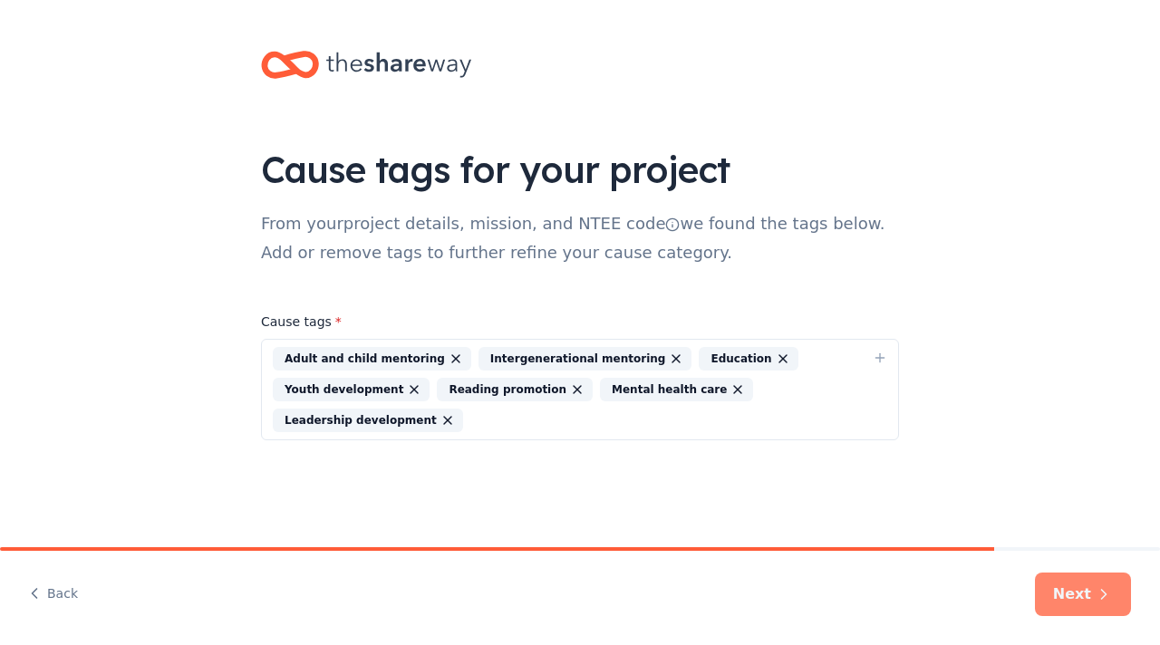
click at [1081, 593] on button "Next" at bounding box center [1083, 594] width 96 height 43
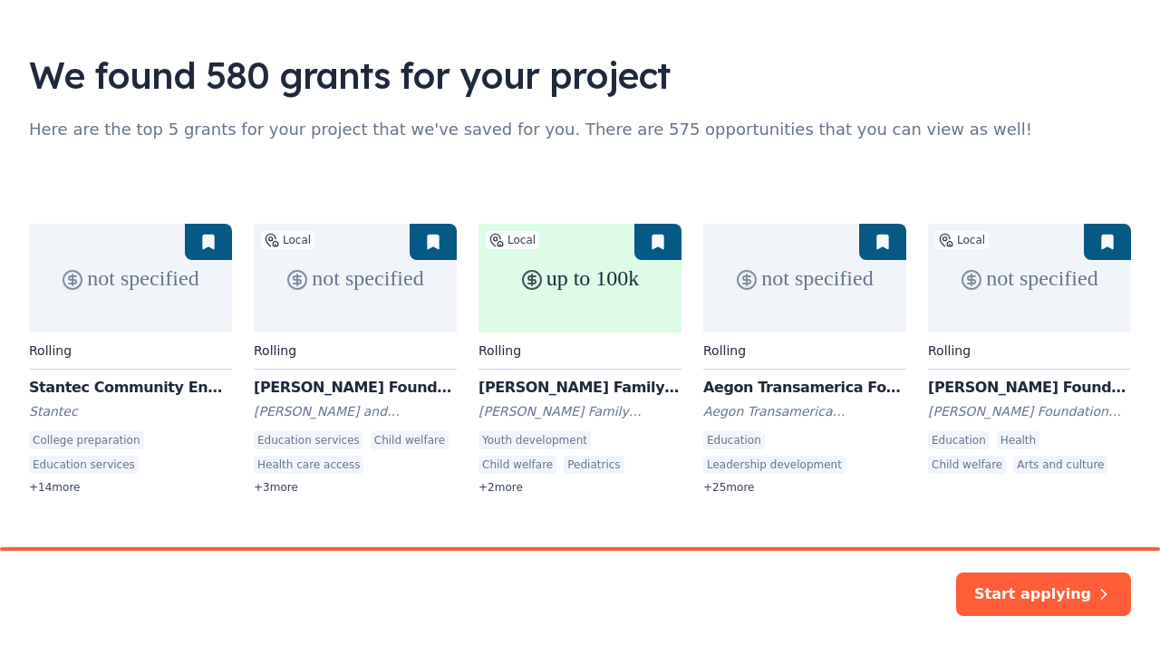
scroll to position [128, 0]
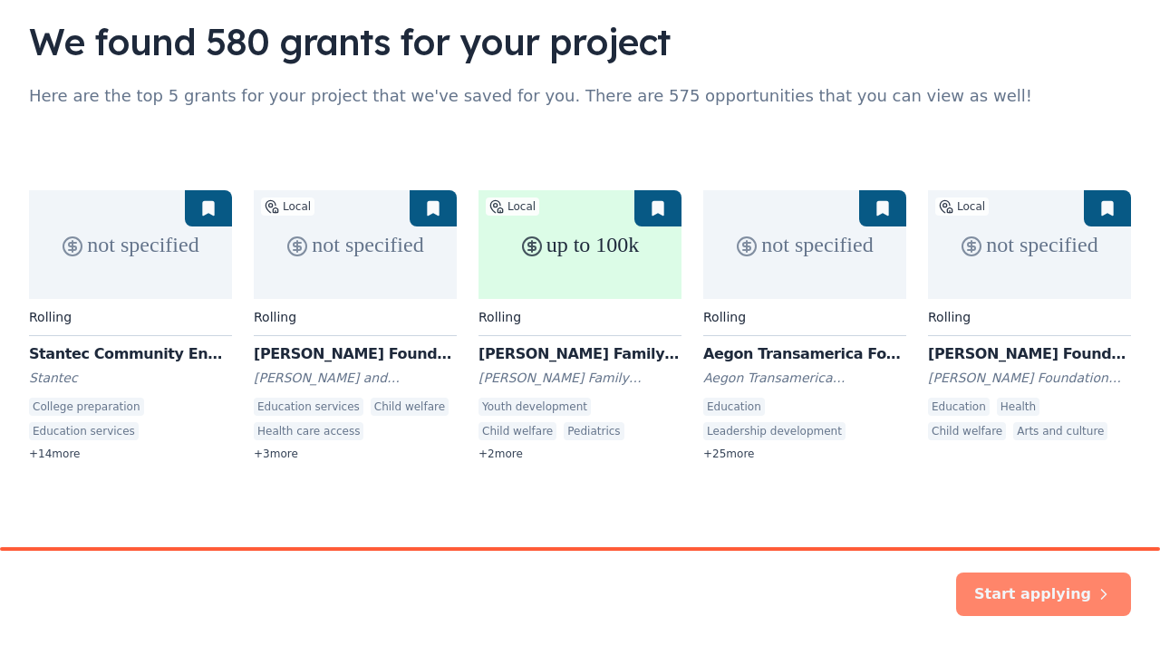
click at [1038, 591] on button "Start applying" at bounding box center [1043, 589] width 175 height 43
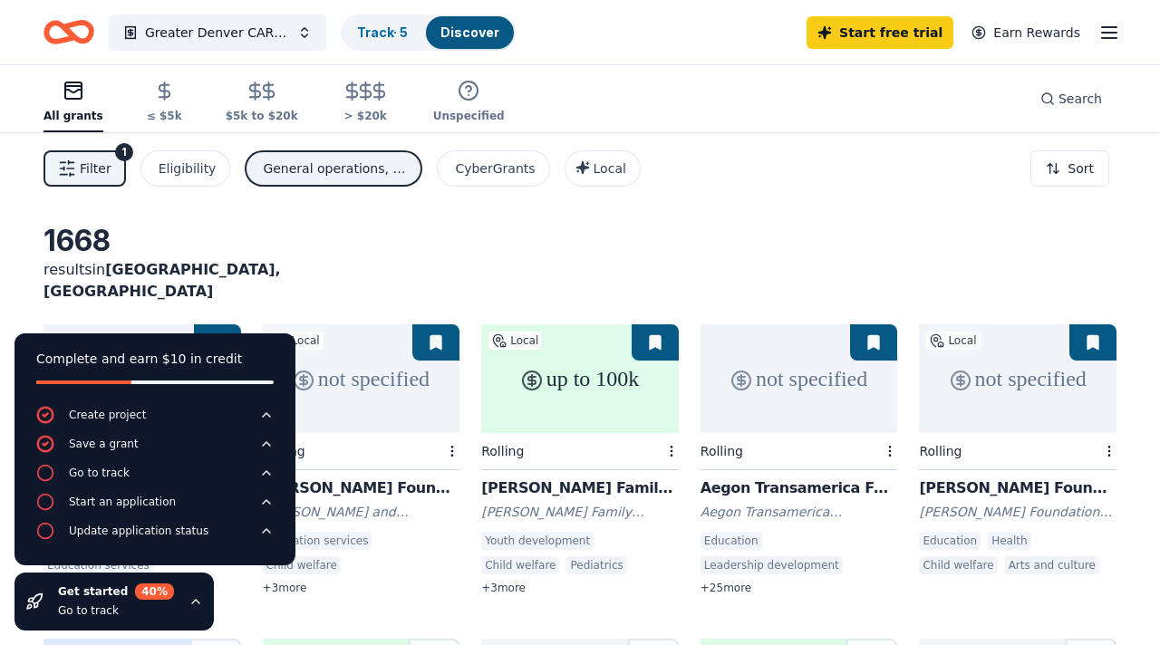
click at [486, 243] on div "1668 results in [GEOGRAPHIC_DATA], [GEOGRAPHIC_DATA]" at bounding box center [579, 263] width 1073 height 80
